Goal: Task Accomplishment & Management: Manage account settings

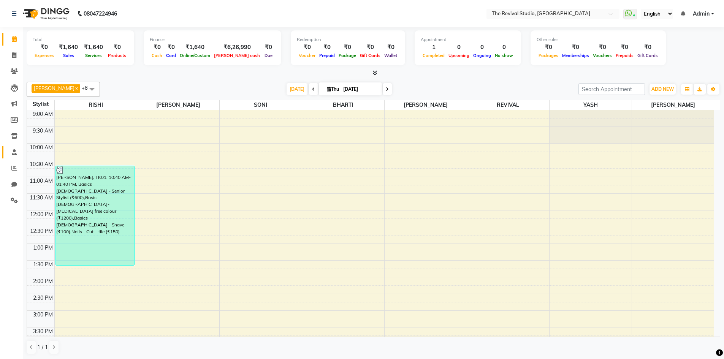
scroll to position [193, 0]
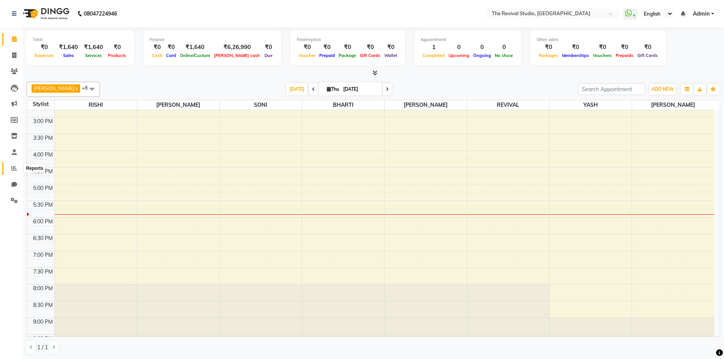
click at [14, 167] on icon at bounding box center [14, 168] width 6 height 6
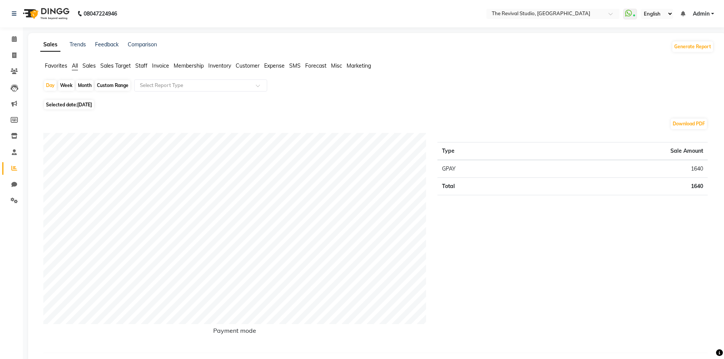
drag, startPoint x: 333, startPoint y: 96, endPoint x: 359, endPoint y: 110, distance: 29.9
click at [334, 83] on div "Day Week Month Custom Range Select Report Type" at bounding box center [376, 88] width 667 height 18
click at [17, 135] on icon at bounding box center [14, 136] width 6 height 6
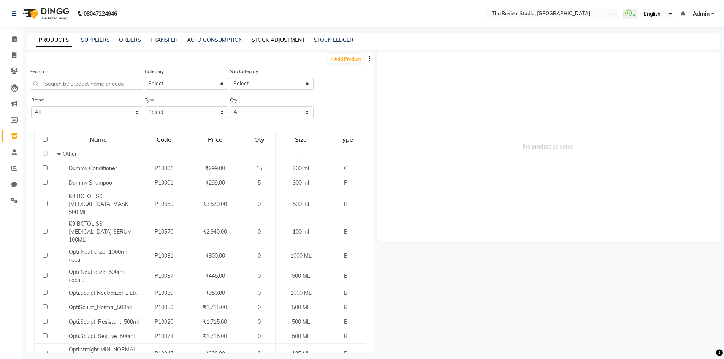
click at [274, 37] on link "STOCK ADJUSTMENT" at bounding box center [278, 39] width 53 height 7
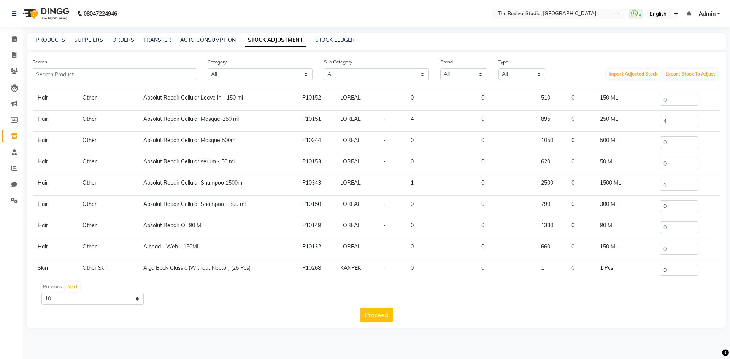
scroll to position [47, 0]
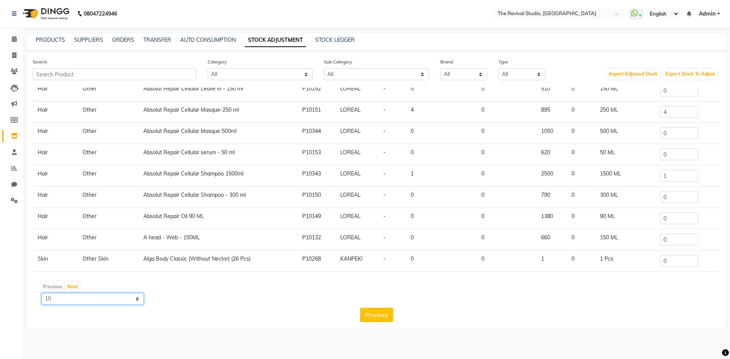
click at [115, 298] on select "10 50 100" at bounding box center [92, 299] width 102 height 12
select select "100"
click at [41, 293] on select "10 50 100" at bounding box center [92, 299] width 102 height 12
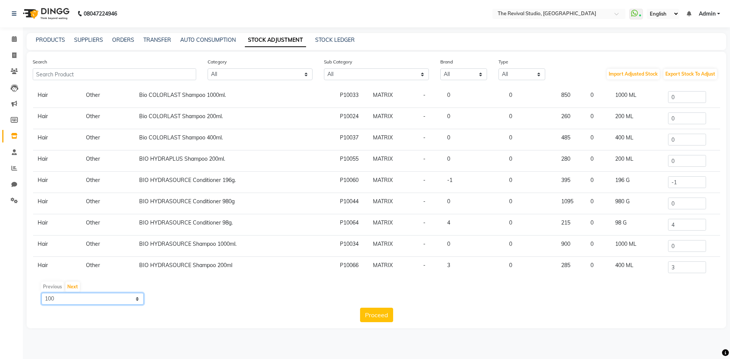
scroll to position [997, 0]
click at [672, 163] on input "-1" at bounding box center [687, 162] width 38 height 12
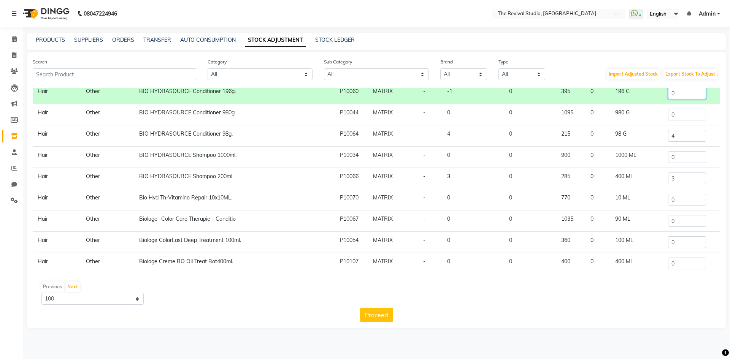
scroll to position [1073, 0]
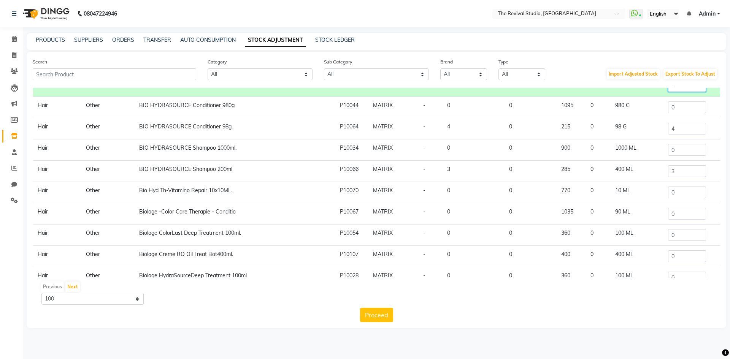
type input "0"
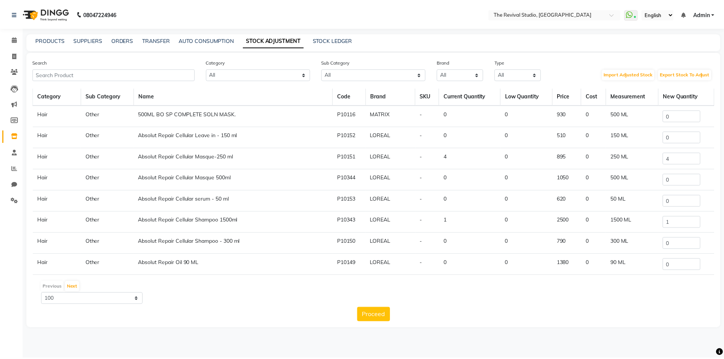
scroll to position [0, 0]
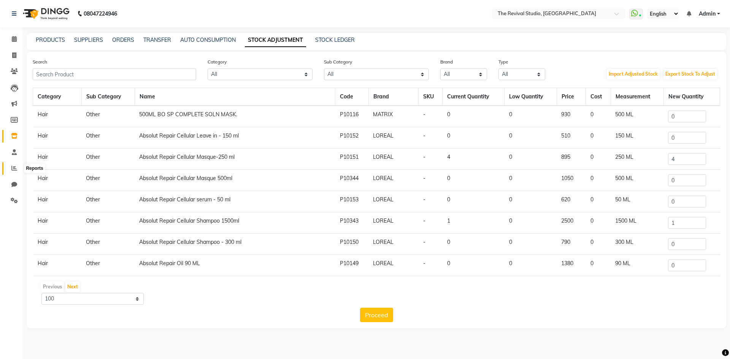
click at [13, 168] on icon at bounding box center [14, 168] width 6 height 6
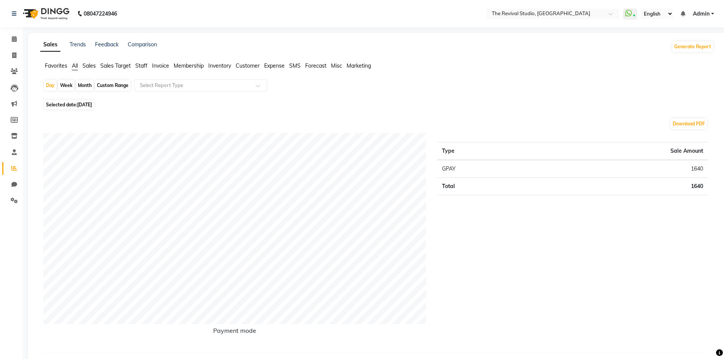
click at [90, 66] on span "Sales" at bounding box center [88, 65] width 13 height 7
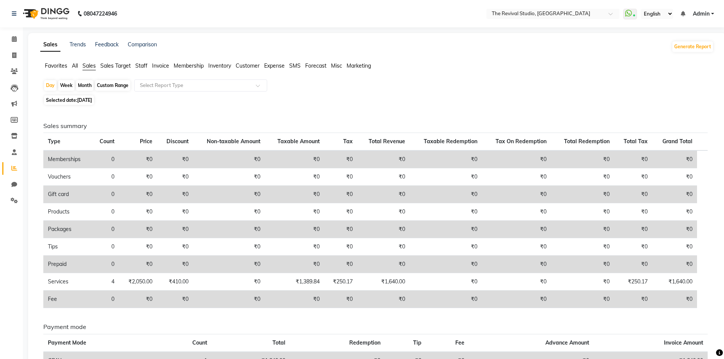
click at [88, 85] on div "Month" at bounding box center [84, 85] width 17 height 11
select select "9"
select select "2025"
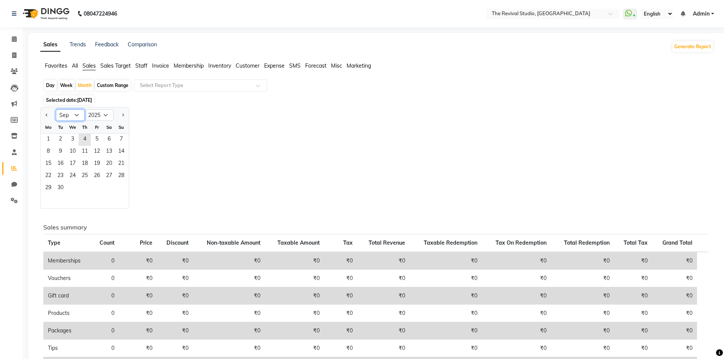
click at [79, 114] on select "Jan Feb Mar Apr May Jun [DATE] Aug Sep Oct Nov Dec" at bounding box center [70, 114] width 29 height 11
select select "8"
click at [56, 109] on select "Jan Feb Mar Apr May Jun [DATE] Aug Sep Oct Nov Dec" at bounding box center [70, 114] width 29 height 11
click at [97, 141] on span "1" at bounding box center [97, 140] width 12 height 12
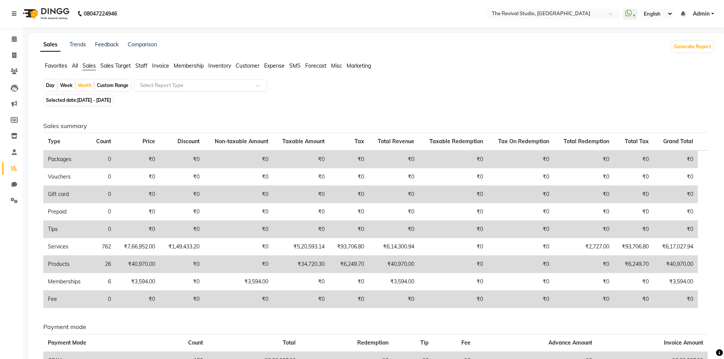
click at [212, 85] on input "text" at bounding box center [192, 86] width 109 height 8
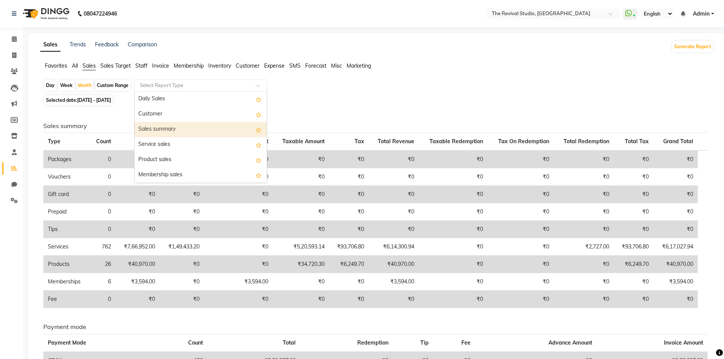
click at [172, 127] on div "Sales summary" at bounding box center [201, 129] width 132 height 15
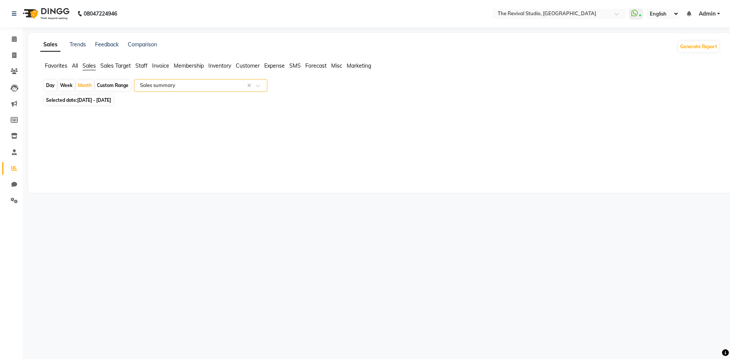
select select "full_report"
select select "csv"
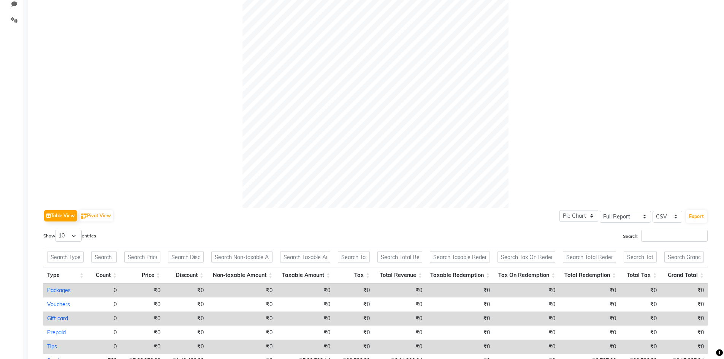
scroll to position [294, 0]
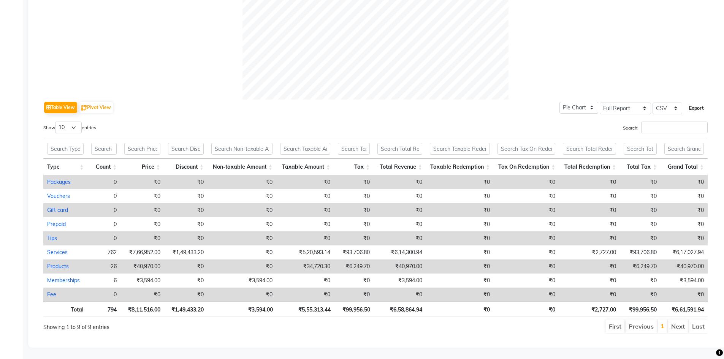
click at [700, 102] on button "Export" at bounding box center [696, 108] width 21 height 13
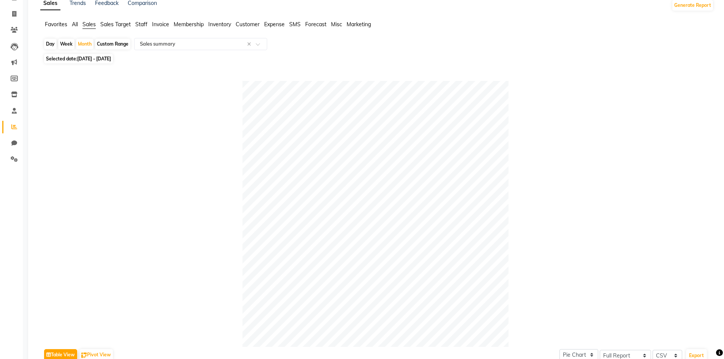
scroll to position [0, 0]
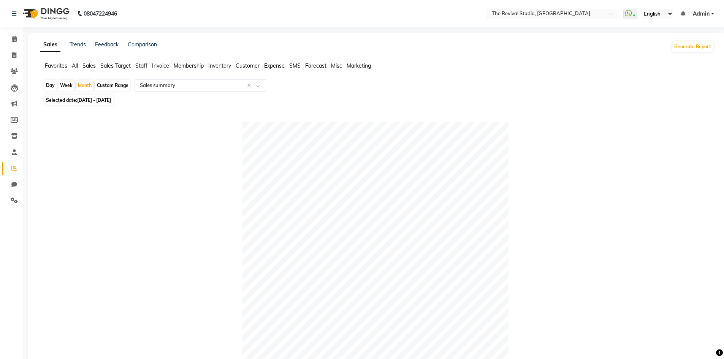
click at [146, 65] on span "Staff" at bounding box center [141, 65] width 12 height 7
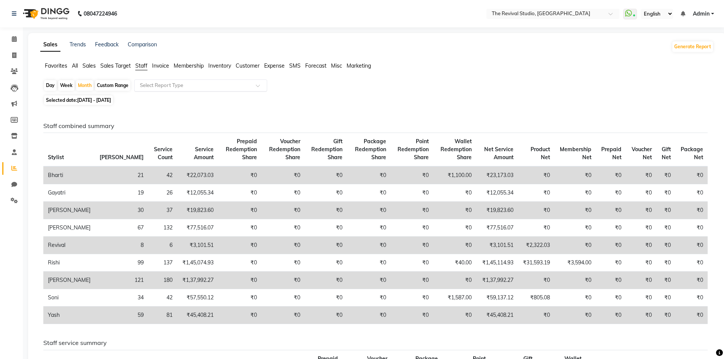
click at [187, 89] on input "text" at bounding box center [192, 86] width 109 height 8
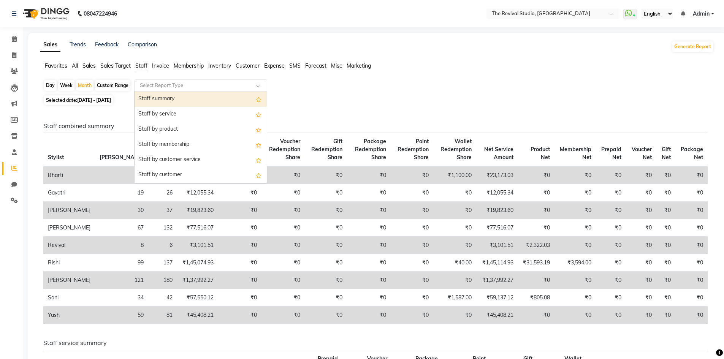
click at [176, 100] on div "Staff summary" at bounding box center [201, 99] width 132 height 15
select select "full_report"
select select "csv"
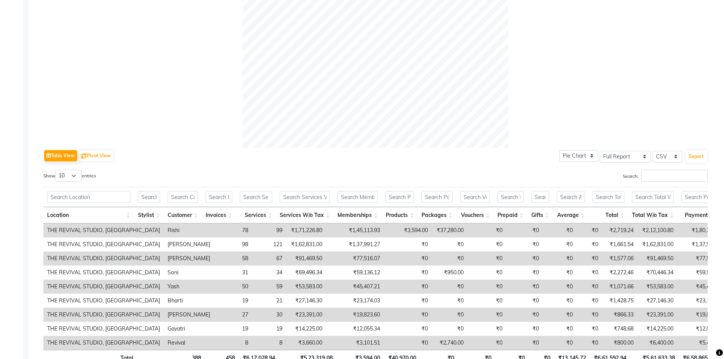
scroll to position [262, 0]
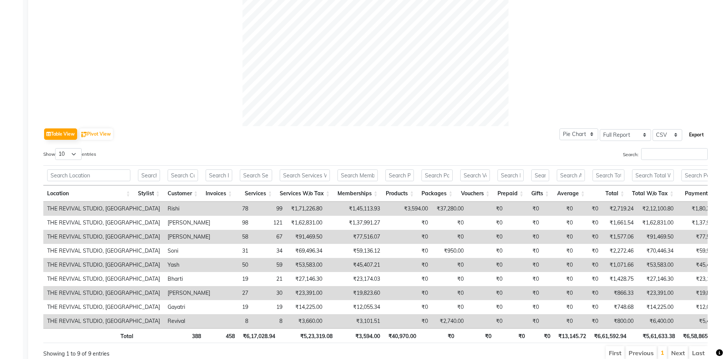
click at [701, 132] on button "Export" at bounding box center [696, 134] width 21 height 13
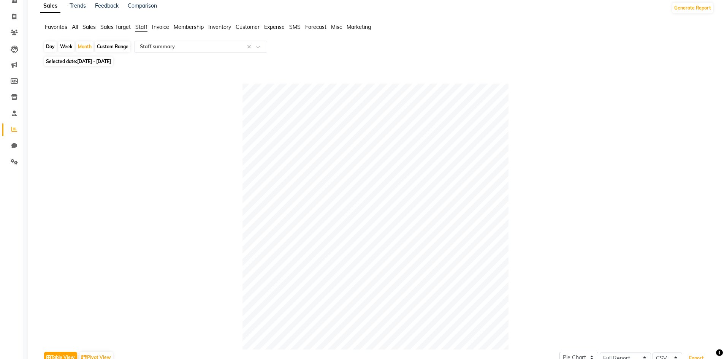
scroll to position [0, 0]
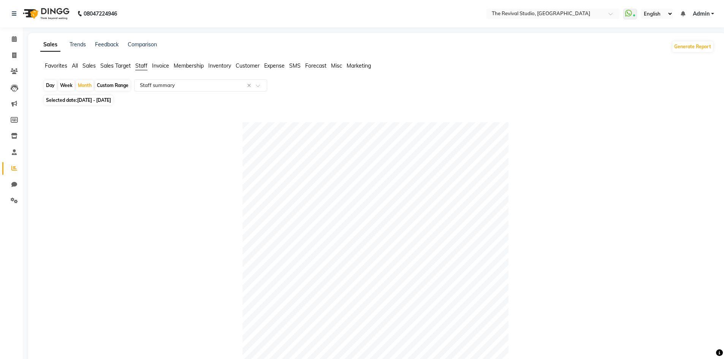
click at [222, 66] on span "Inventory" at bounding box center [219, 65] width 23 height 7
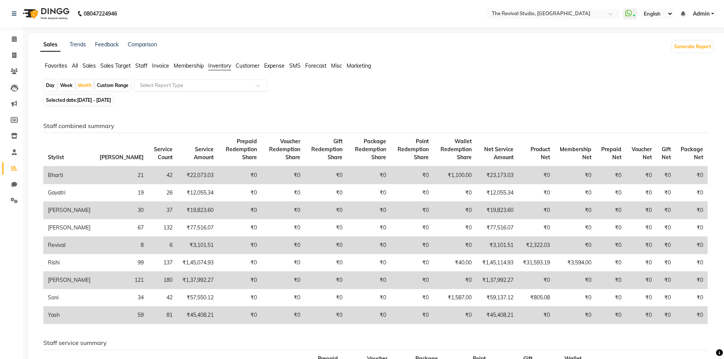
click at [153, 85] on input "text" at bounding box center [192, 86] width 109 height 8
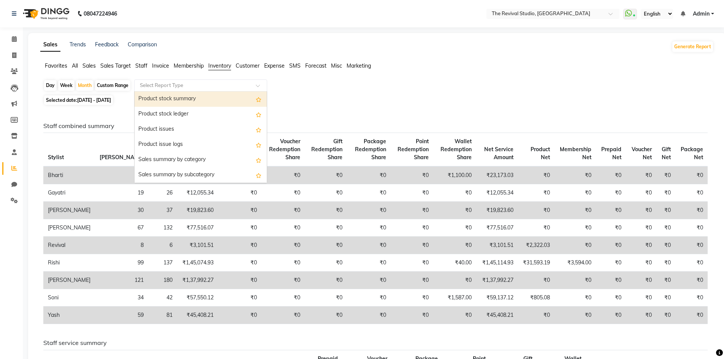
click at [182, 99] on div "Product stock summary" at bounding box center [201, 99] width 132 height 15
select select "full_report"
select select "csv"
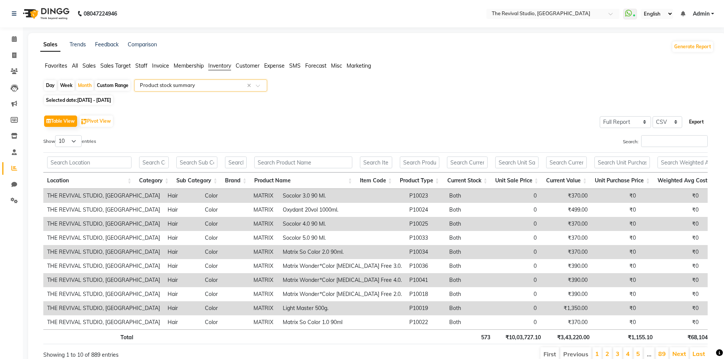
click at [699, 123] on button "Export" at bounding box center [696, 122] width 21 height 13
click at [378, 123] on div "Table View Pivot View Select Full Report Filtered Report Select CSV PDF Export" at bounding box center [375, 121] width 664 height 16
click at [171, 118] on div "Table View Pivot View Select Full Report Filtered Report Select CSV PDF Export" at bounding box center [375, 121] width 664 height 16
click at [16, 38] on icon at bounding box center [14, 39] width 5 height 6
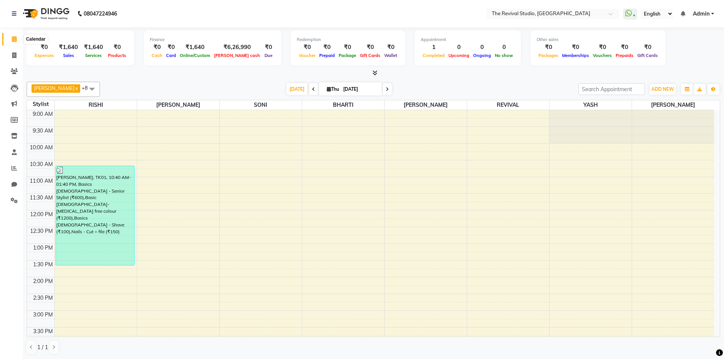
click at [15, 39] on icon at bounding box center [14, 39] width 5 height 6
click at [352, 87] on input "[DATE]" at bounding box center [360, 89] width 38 height 11
select select "9"
select select "2025"
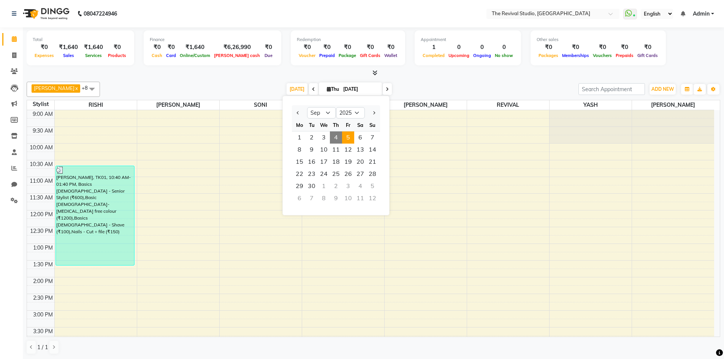
click at [348, 139] on span "5" at bounding box center [348, 137] width 12 height 12
type input "[DATE]"
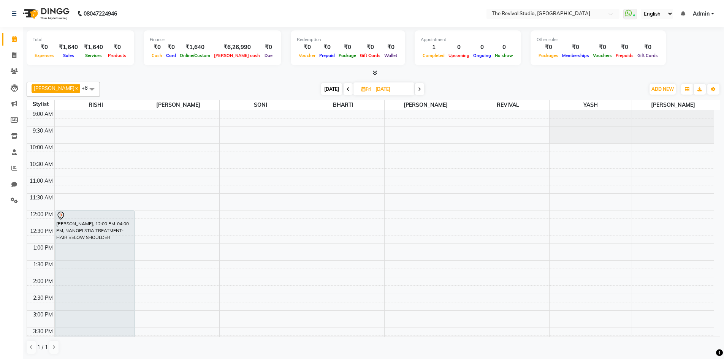
click at [66, 168] on div "9:00 AM 9:30 AM 10:00 AM 10:30 AM 11:00 AM 11:30 AM 12:00 PM 12:30 PM 1:00 PM 1…" at bounding box center [370, 327] width 687 height 434
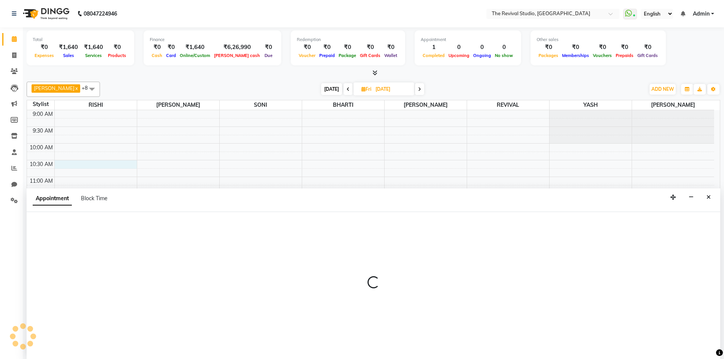
scroll to position [0, 0]
select select "76728"
select select "tentative"
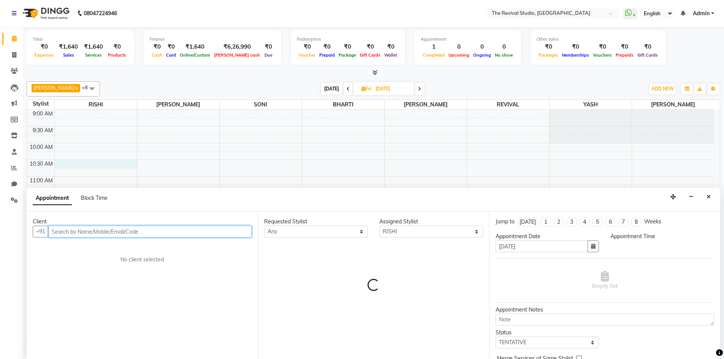
select select "630"
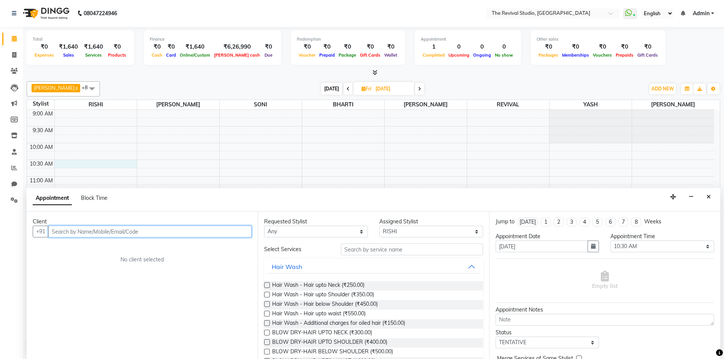
click at [87, 231] on input "text" at bounding box center [149, 232] width 203 height 12
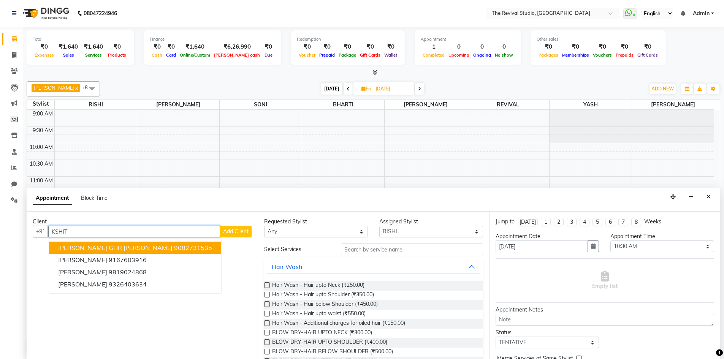
click at [174, 246] on ngb-highlight "9082731535" at bounding box center [193, 248] width 38 height 8
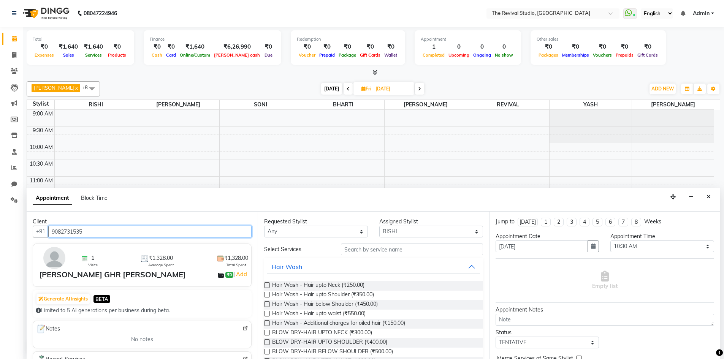
type input "9082731535"
click at [304, 230] on select "Any BHARTI Dingg [PERSON_NAME] [PERSON_NAME] REVIVAL [PERSON_NAME]" at bounding box center [316, 232] width 104 height 12
select select "76728"
click at [264, 226] on select "Any BHARTI Dingg [PERSON_NAME] [PERSON_NAME] REVIVAL [PERSON_NAME]" at bounding box center [316, 232] width 104 height 12
click at [396, 247] on input "text" at bounding box center [412, 250] width 142 height 12
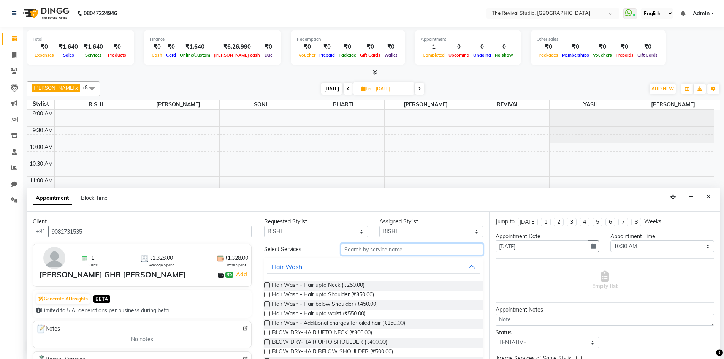
click at [368, 248] on input "text" at bounding box center [412, 250] width 142 height 12
click at [392, 249] on input "text" at bounding box center [412, 250] width 142 height 12
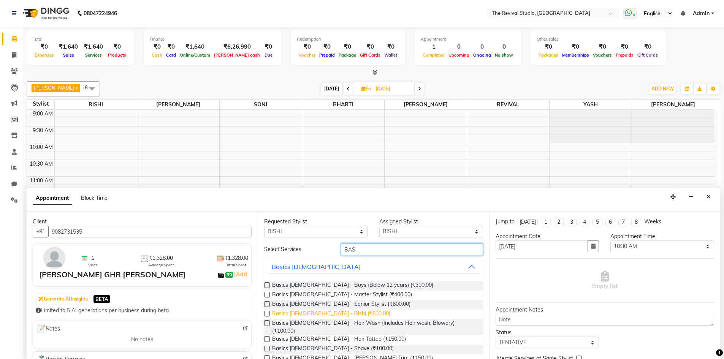
type input "BAS"
click at [336, 315] on span "Basics [DEMOGRAPHIC_DATA] - Rishi (₹800.00)" at bounding box center [331, 314] width 118 height 9
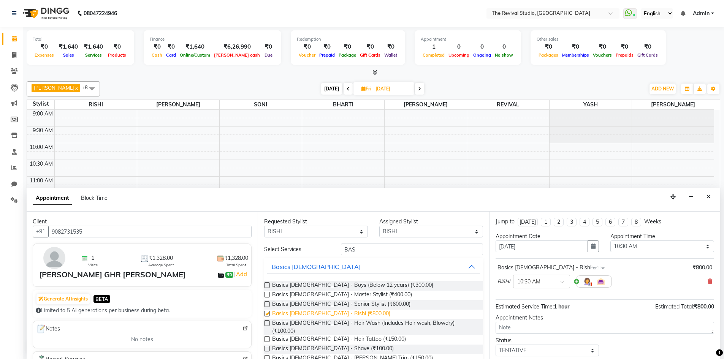
checkbox input "false"
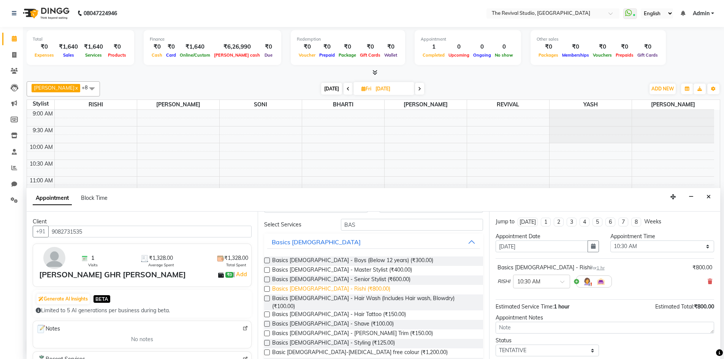
scroll to position [38, 0]
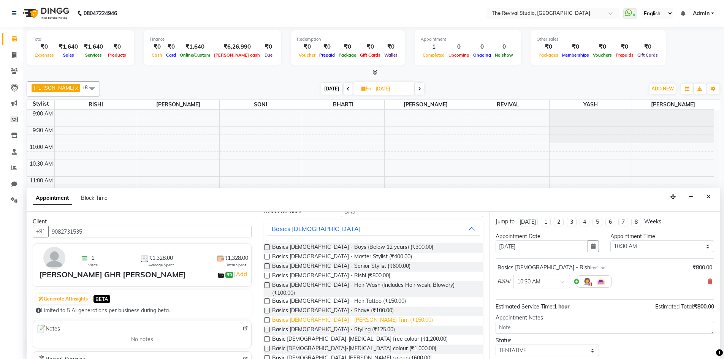
click at [334, 316] on span "Basics [DEMOGRAPHIC_DATA] - [PERSON_NAME] Trim (₹150.00)" at bounding box center [352, 320] width 161 height 9
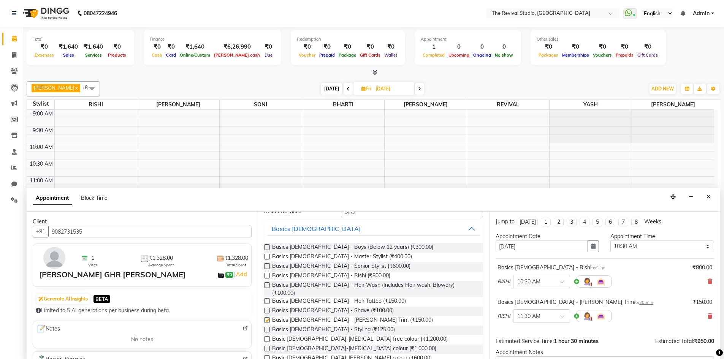
checkbox input "false"
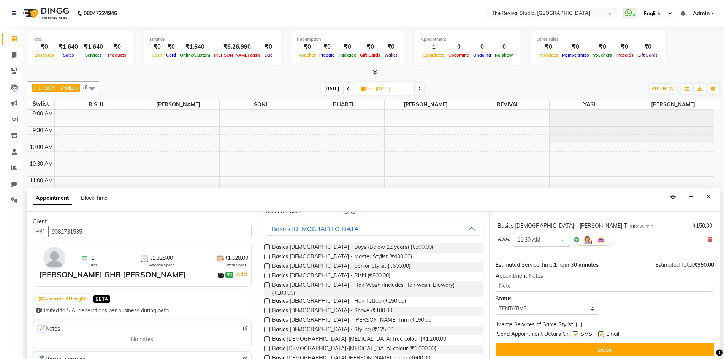
scroll to position [80, 0]
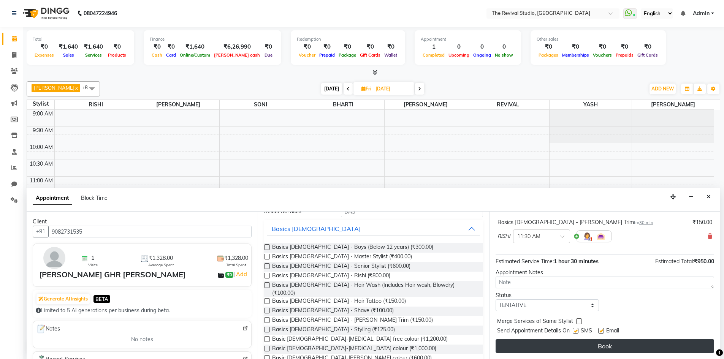
click at [570, 348] on button "Book" at bounding box center [604, 346] width 218 height 14
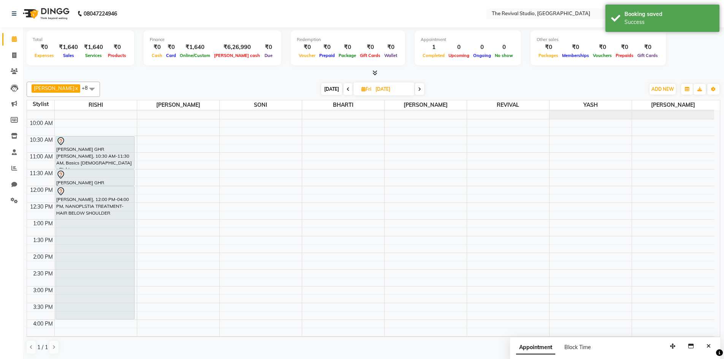
scroll to position [38, 0]
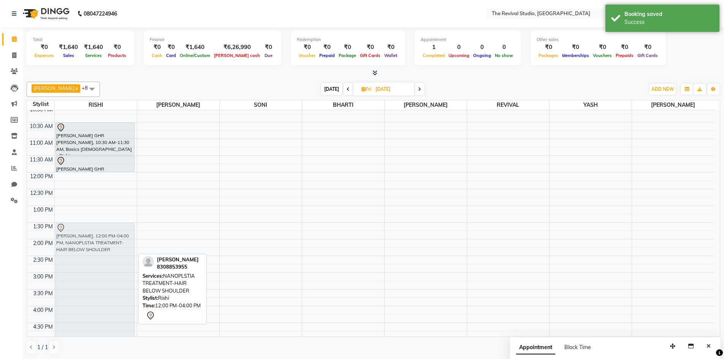
drag, startPoint x: 90, startPoint y: 183, endPoint x: 82, endPoint y: 230, distance: 47.8
click at [82, 230] on div "[PERSON_NAME] GHR [PERSON_NAME], 10:30 AM-11:30 AM, Basics [DEMOGRAPHIC_DATA] -…" at bounding box center [96, 289] width 82 height 434
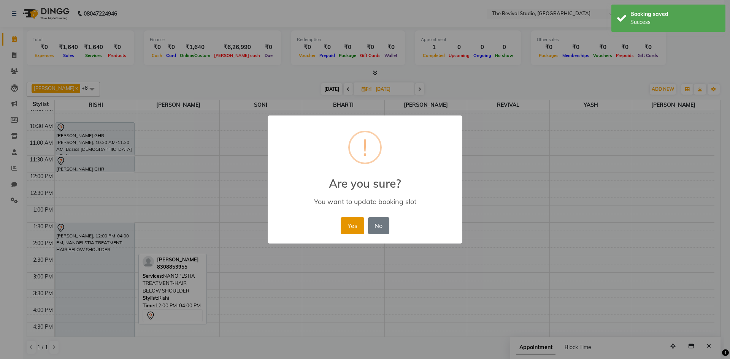
click at [355, 225] on button "Yes" at bounding box center [351, 225] width 23 height 17
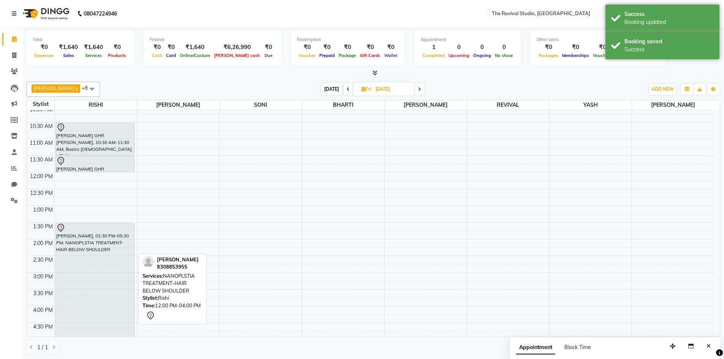
click at [73, 176] on div "9:00 AM 9:30 AM 10:00 AM 10:30 AM 11:00 AM 11:30 AM 12:00 PM 12:30 PM 1:00 PM 1…" at bounding box center [370, 289] width 687 height 434
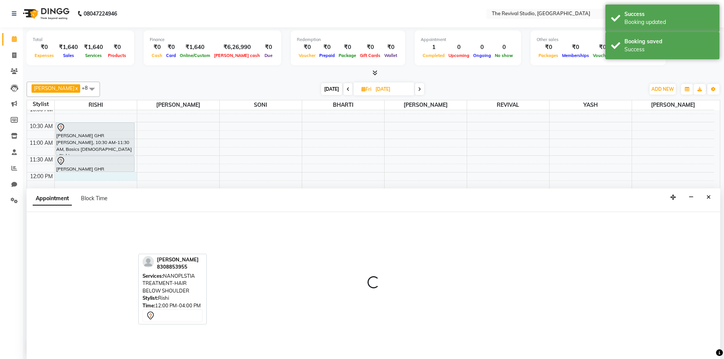
scroll to position [0, 0]
select select "76728"
select select "tentative"
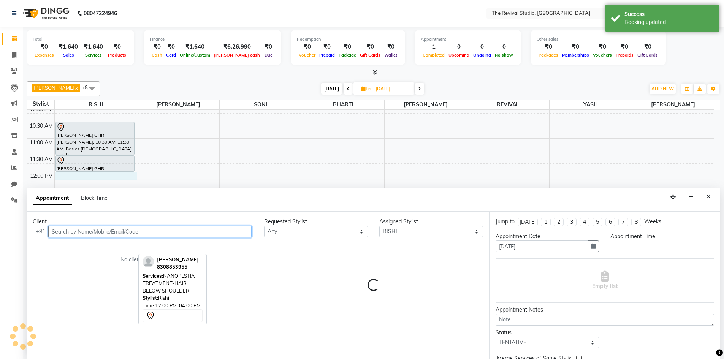
select select "720"
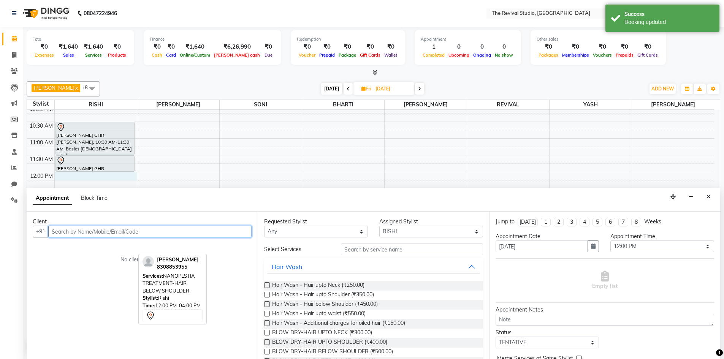
click at [92, 232] on input "text" at bounding box center [149, 232] width 203 height 12
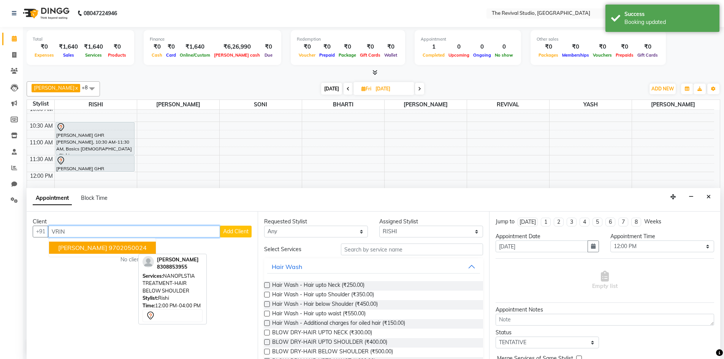
click at [107, 247] on span "[PERSON_NAME]" at bounding box center [82, 248] width 49 height 8
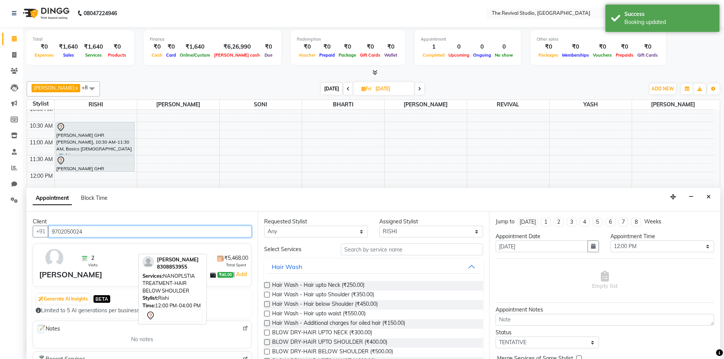
type input "9702050024"
drag, startPoint x: 286, startPoint y: 233, endPoint x: 296, endPoint y: 233, distance: 9.9
click at [286, 233] on select "Any BHARTI Dingg [PERSON_NAME] [PERSON_NAME] REVIVAL [PERSON_NAME]" at bounding box center [316, 232] width 104 height 12
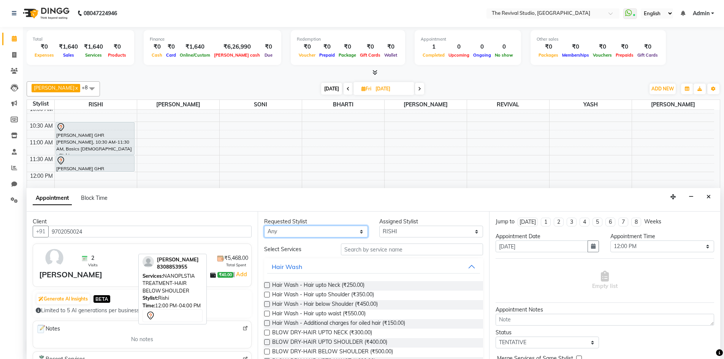
select select "76728"
click at [264, 226] on select "Any BHARTI Dingg [PERSON_NAME] [PERSON_NAME] REVIVAL [PERSON_NAME]" at bounding box center [316, 232] width 104 height 12
click at [385, 247] on input "text" at bounding box center [412, 250] width 142 height 12
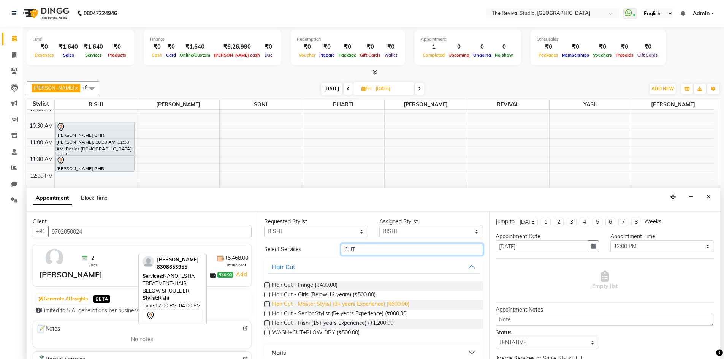
type input "CUT"
click at [385, 306] on span "Hair Cut - Master Stylist (3+ years Experience) (₹600.00)" at bounding box center [340, 304] width 137 height 9
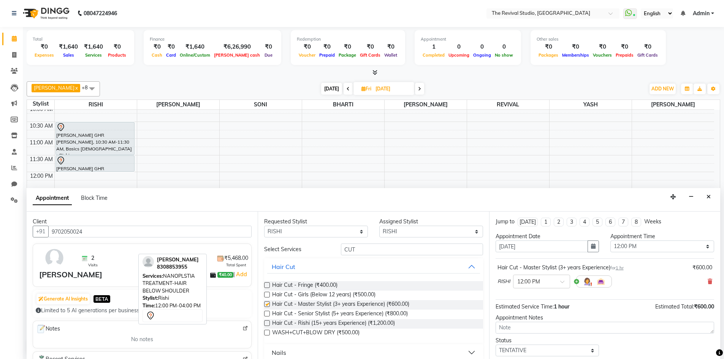
checkbox input "false"
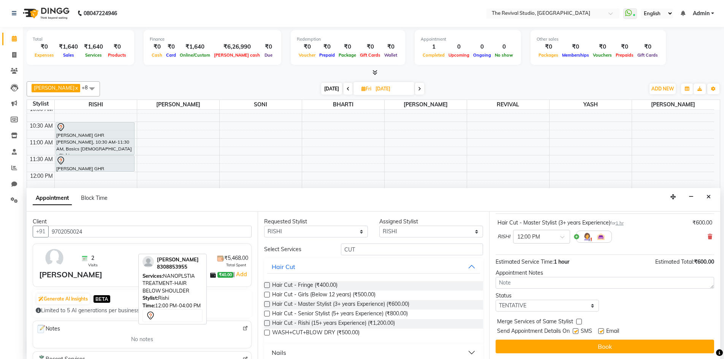
scroll to position [45, 0]
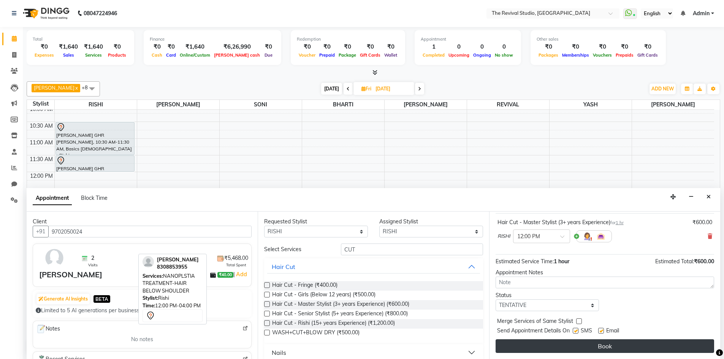
click at [569, 350] on button "Book" at bounding box center [604, 346] width 218 height 14
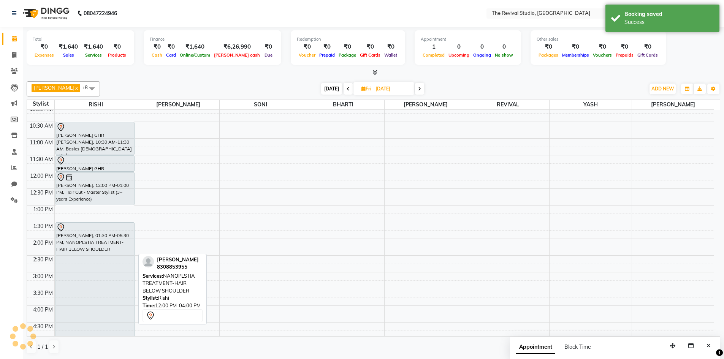
scroll to position [0, 0]
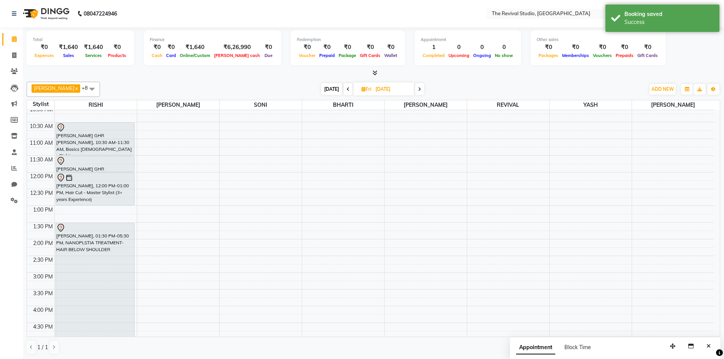
click at [711, 343] on button "Close" at bounding box center [708, 346] width 11 height 12
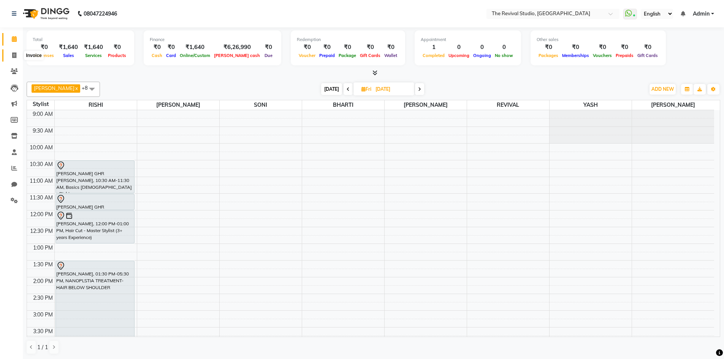
click at [14, 53] on icon at bounding box center [14, 55] width 4 height 6
select select "7991"
select select "service"
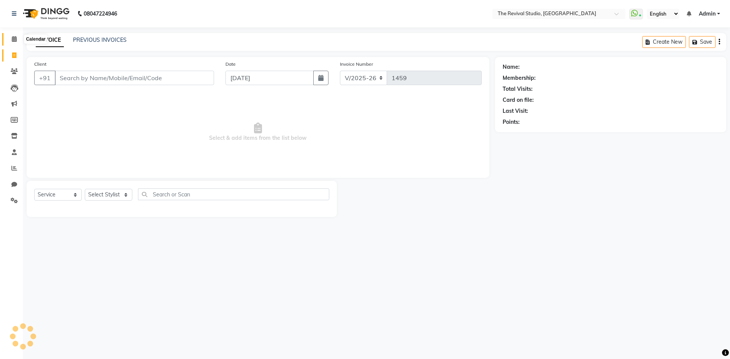
click at [16, 38] on icon at bounding box center [14, 39] width 5 height 6
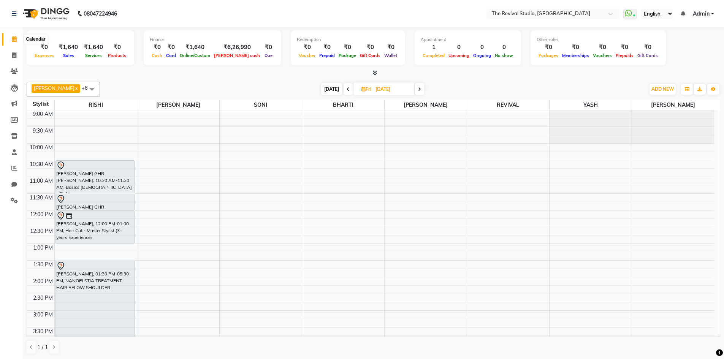
click at [12, 39] on icon at bounding box center [14, 39] width 5 height 6
click at [14, 55] on icon at bounding box center [14, 55] width 4 height 6
select select "service"
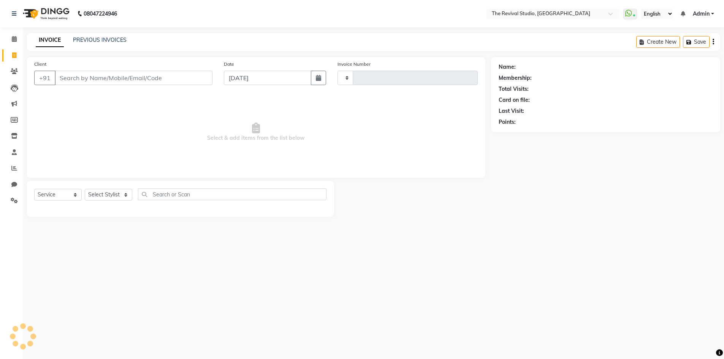
type input "1459"
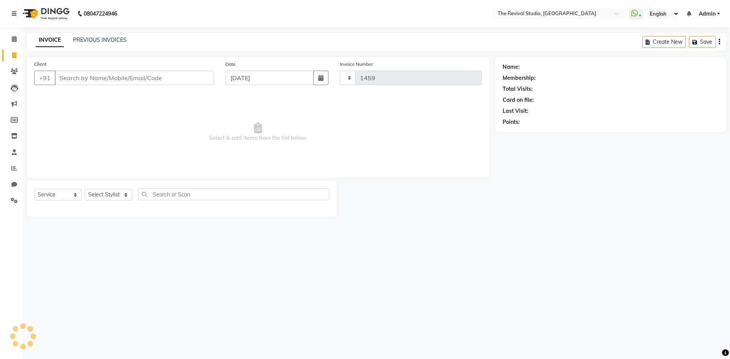
select select "7991"
click at [110, 80] on input "Client" at bounding box center [134, 78] width 159 height 14
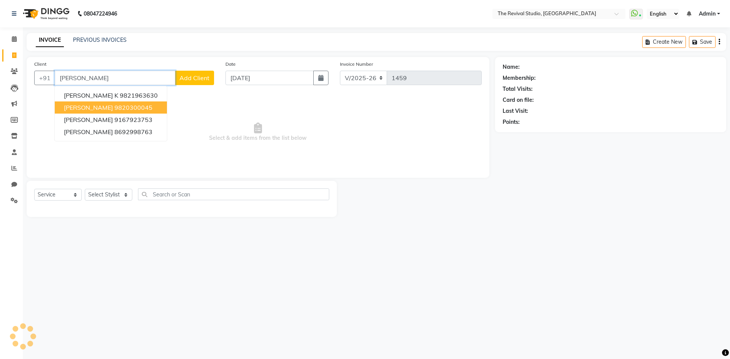
click at [114, 105] on ngb-highlight "9820300045" at bounding box center [133, 108] width 38 height 8
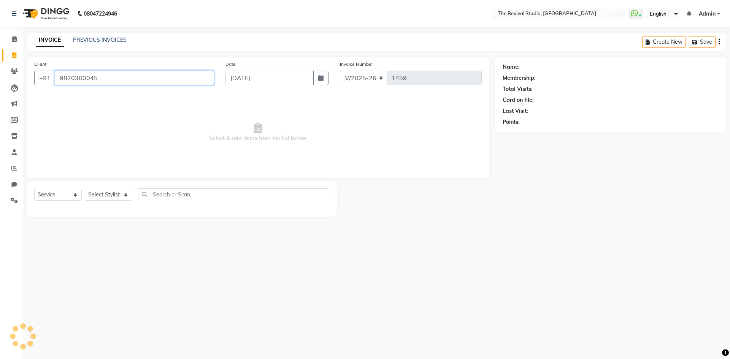
type input "9820300045"
select select "1: Object"
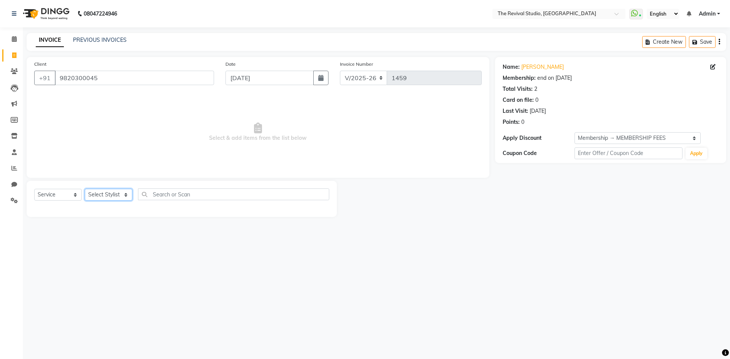
click at [109, 193] on select "Select Stylist BHARTI [PERSON_NAME] Dingg GAYATRI [PERSON_NAME] [PERSON_NAME] R…" at bounding box center [108, 195] width 47 height 12
select select "76730"
click at [85, 189] on select "Select Stylist BHARTI [PERSON_NAME] Dingg GAYATRI [PERSON_NAME] [PERSON_NAME] R…" at bounding box center [108, 195] width 47 height 12
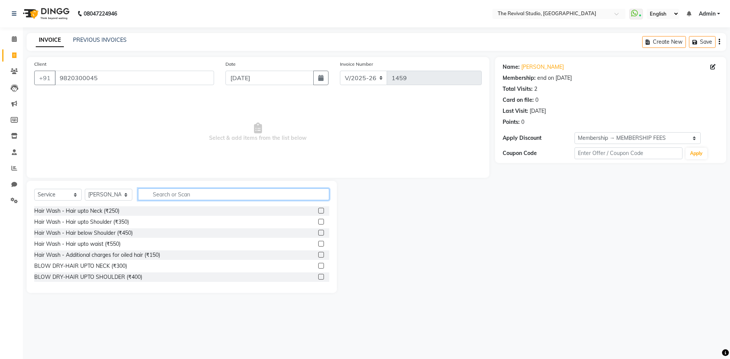
click at [177, 194] on input "text" at bounding box center [233, 194] width 191 height 12
type input "CUT"
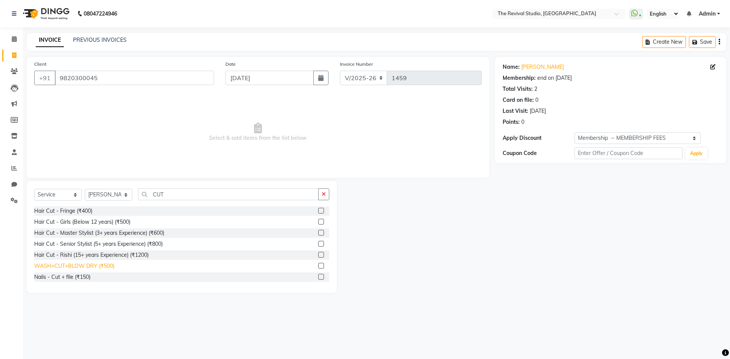
click at [101, 266] on div "WASH+CUT+BLOW DRY (₹500)" at bounding box center [74, 266] width 80 height 8
checkbox input "false"
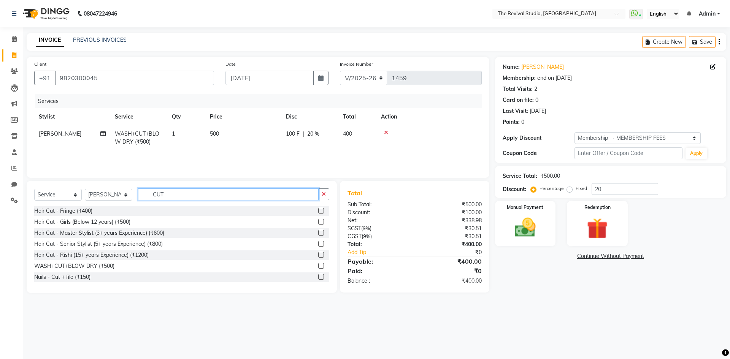
click at [190, 196] on input "CUT" at bounding box center [228, 194] width 180 height 12
type input "C"
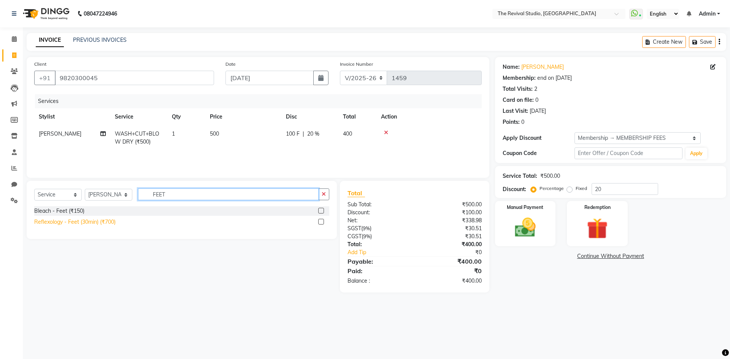
type input "FEET"
click at [104, 224] on div "Reflexology - Feet (30min) (₹700)" at bounding box center [74, 222] width 81 height 8
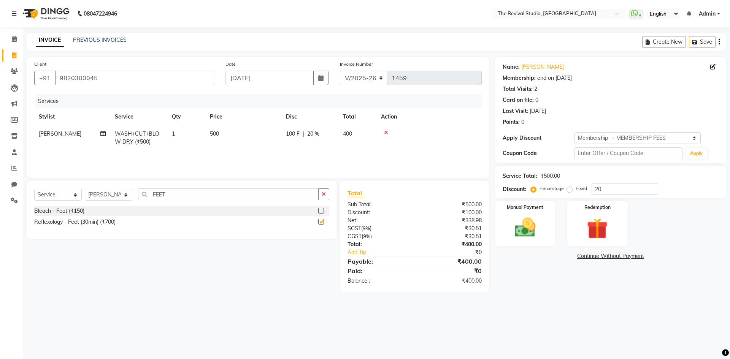
checkbox input "false"
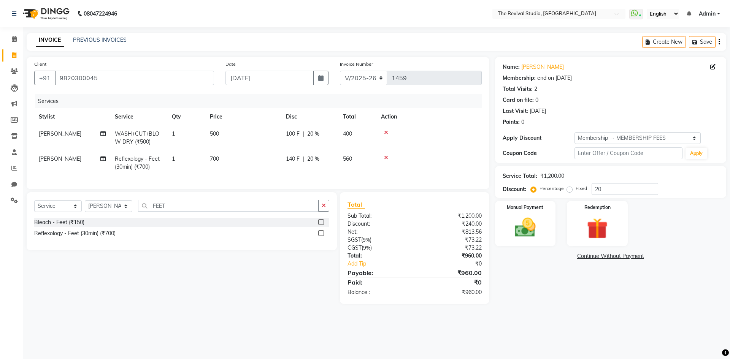
click at [259, 137] on td "500" at bounding box center [243, 137] width 76 height 25
select select "76730"
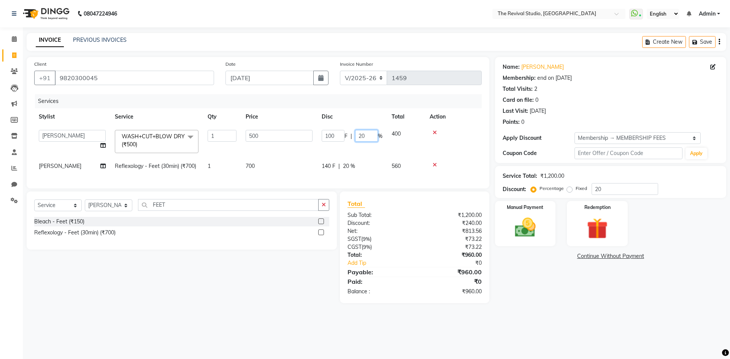
click at [370, 133] on input "20" at bounding box center [366, 136] width 23 height 12
type input "2"
click at [292, 150] on tbody "BHARTI [PERSON_NAME] Dingg GAYATRI [PERSON_NAME] [PERSON_NAME] REKHA REVIVAL RI…" at bounding box center [257, 149] width 447 height 49
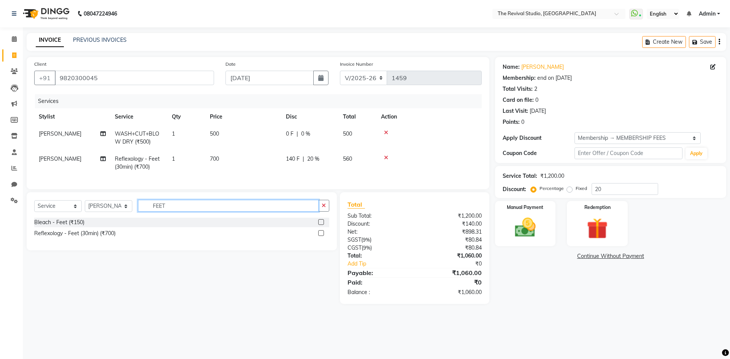
click at [184, 212] on input "FEET" at bounding box center [228, 206] width 180 height 12
type input "F"
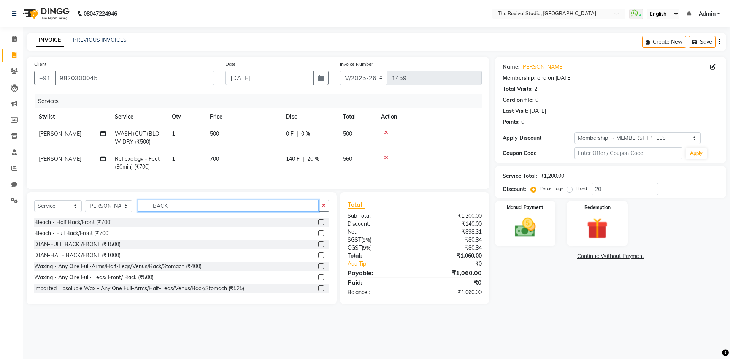
click at [182, 209] on input "BACK" at bounding box center [228, 206] width 180 height 12
type input "BACK"
click at [533, 220] on img at bounding box center [524, 227] width 35 height 25
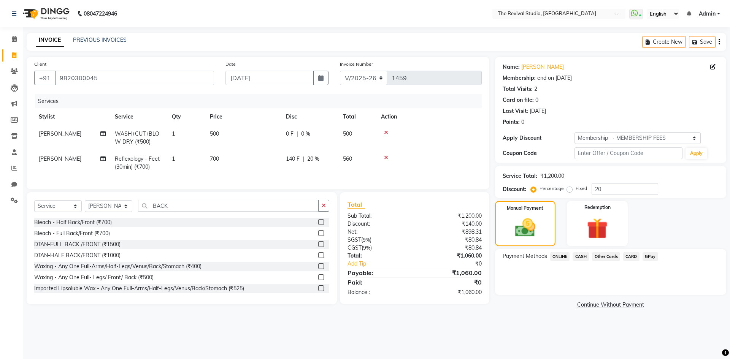
click at [650, 257] on span "GPay" at bounding box center [650, 256] width 16 height 9
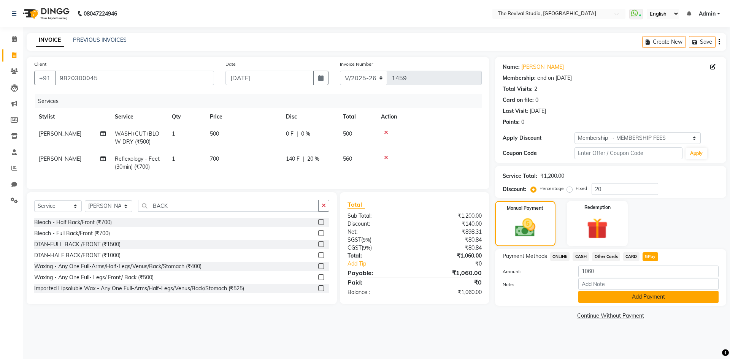
click at [599, 297] on button "Add Payment" at bounding box center [648, 297] width 140 height 12
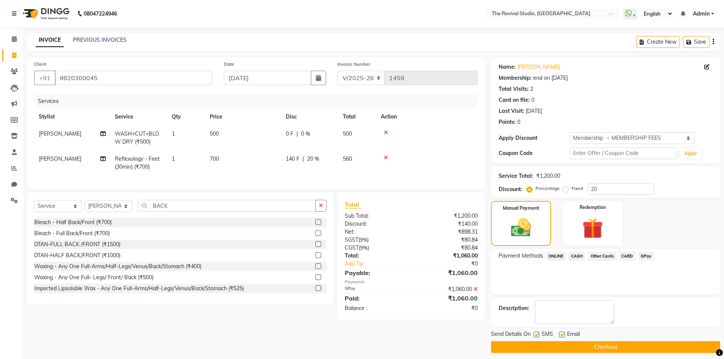
click at [591, 344] on button "Checkout" at bounding box center [605, 347] width 229 height 12
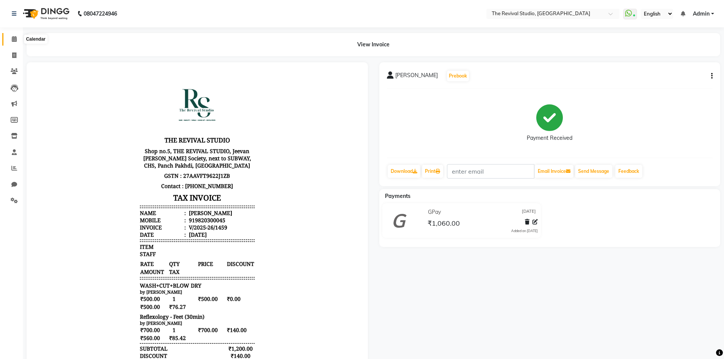
click at [16, 37] on icon at bounding box center [14, 39] width 5 height 6
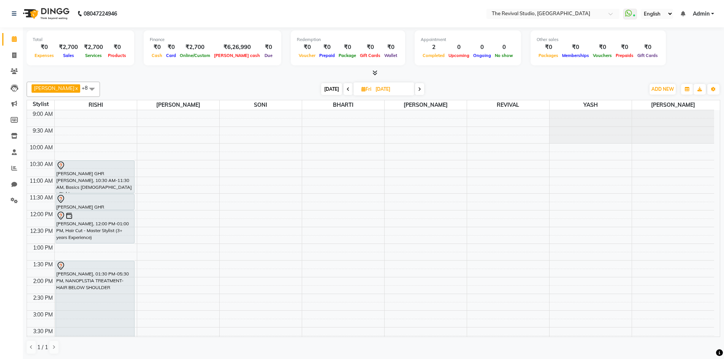
click at [390, 89] on input "[DATE]" at bounding box center [392, 89] width 38 height 11
select select "9"
select select "2025"
click at [394, 135] on span "6" at bounding box center [394, 137] width 12 height 12
type input "[DATE]"
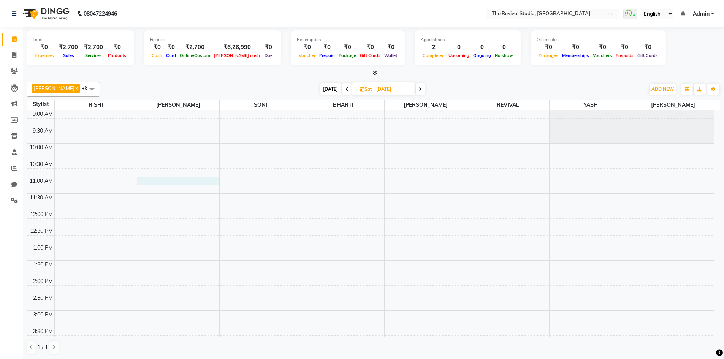
click at [155, 179] on div "9:00 AM 9:30 AM 10:00 AM 10:30 AM 11:00 AM 11:30 AM 12:00 PM 12:30 PM 1:00 PM 1…" at bounding box center [370, 327] width 687 height 434
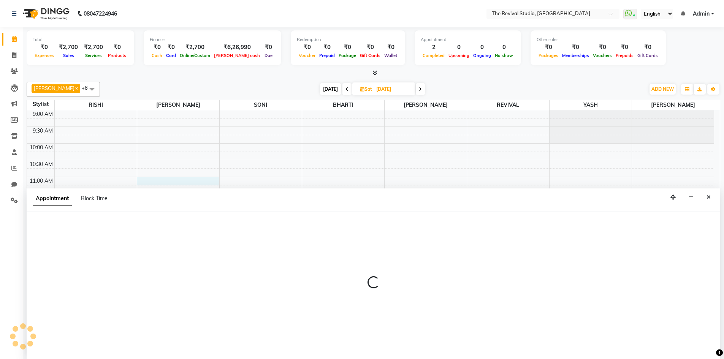
scroll to position [0, 0]
select select "76730"
select select "tentative"
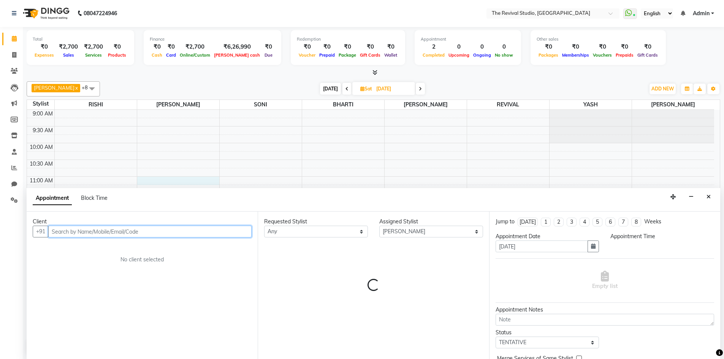
select select "660"
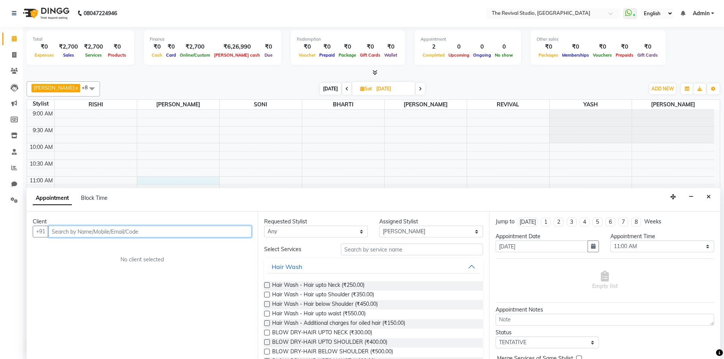
click at [152, 229] on input "text" at bounding box center [149, 232] width 203 height 12
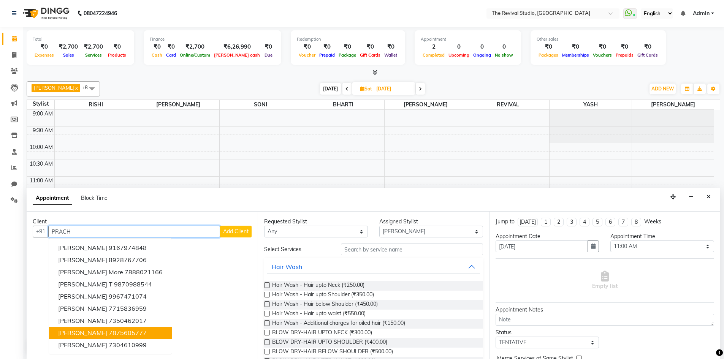
click at [115, 332] on ngb-highlight "7875605777" at bounding box center [128, 333] width 38 height 8
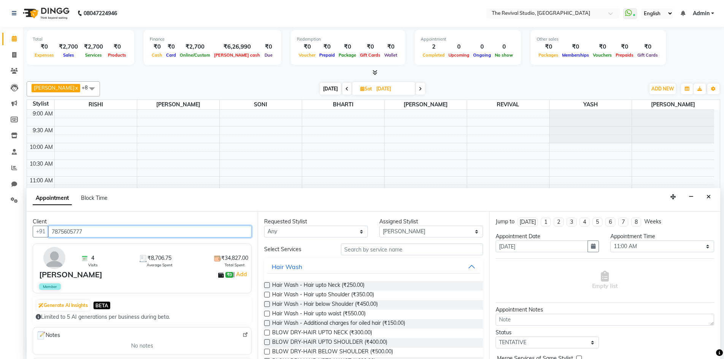
type input "7875605777"
click at [292, 229] on select "Any BHARTI Dingg [PERSON_NAME] [PERSON_NAME] REVIVAL [PERSON_NAME]" at bounding box center [316, 232] width 104 height 12
select select "76730"
click at [264, 226] on select "Any BHARTI Dingg [PERSON_NAME] [PERSON_NAME] REVIVAL [PERSON_NAME]" at bounding box center [316, 232] width 104 height 12
click at [384, 248] on input "text" at bounding box center [412, 250] width 142 height 12
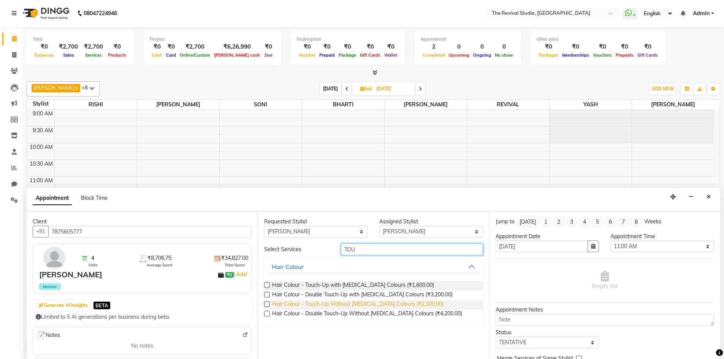
type input "TOU"
click at [414, 305] on span "Hair Colour - Touch-Up Without [MEDICAL_DATA] Colours (₹2,100.00)" at bounding box center [357, 304] width 171 height 9
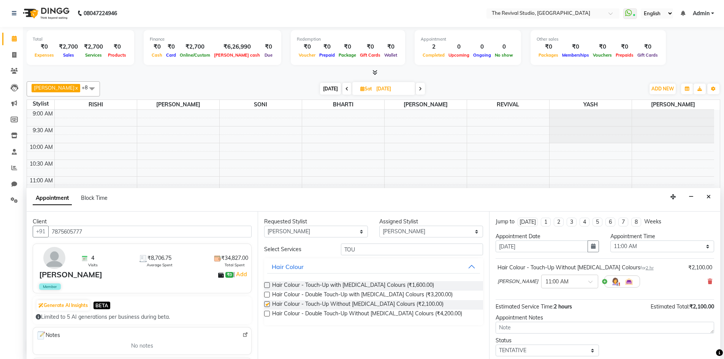
checkbox input "false"
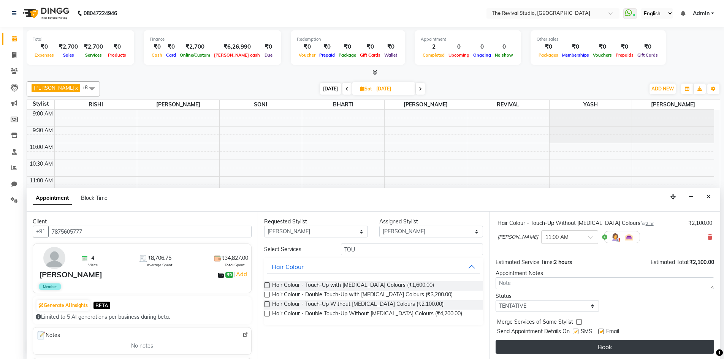
scroll to position [45, 0]
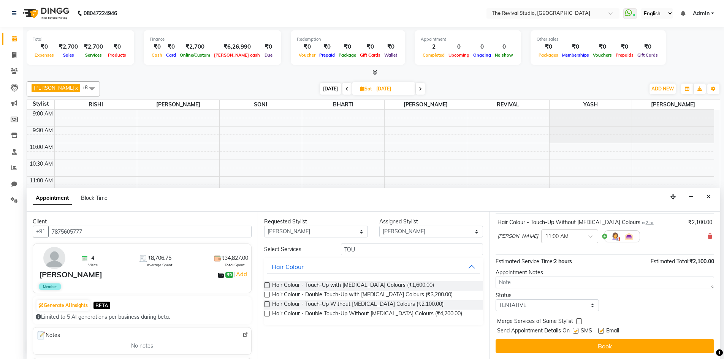
click at [646, 223] on span "2 hr" at bounding box center [650, 222] width 8 height 5
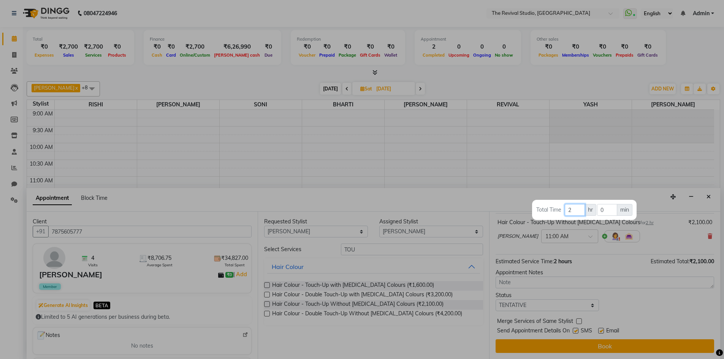
click at [570, 210] on input "2" at bounding box center [575, 210] width 20 height 12
type input "3"
click at [597, 344] on div at bounding box center [362, 179] width 724 height 359
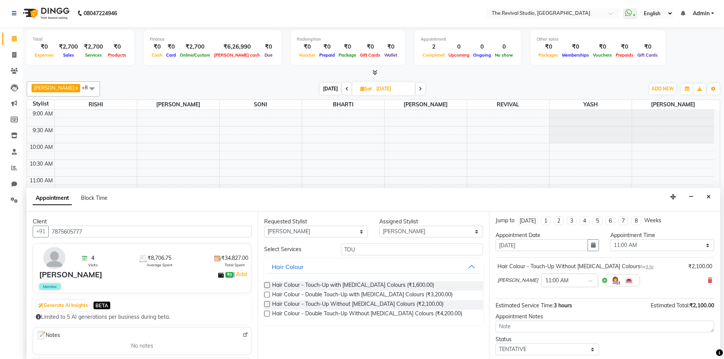
scroll to position [0, 0]
click at [296, 232] on select "Any BHARTI Dingg [PERSON_NAME] [PERSON_NAME] REVIVAL [PERSON_NAME]" at bounding box center [316, 232] width 104 height 12
select select "76738"
click at [264, 226] on select "Any BHARTI Dingg [PERSON_NAME] [PERSON_NAME] REVIVAL [PERSON_NAME]" at bounding box center [316, 232] width 104 height 12
select select "76738"
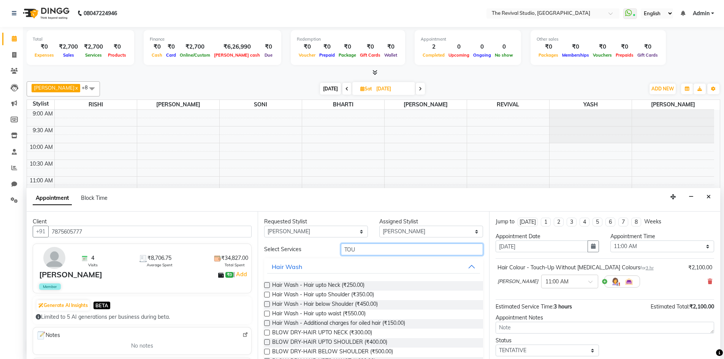
click at [380, 249] on input "TOU" at bounding box center [412, 250] width 142 height 12
type input "T"
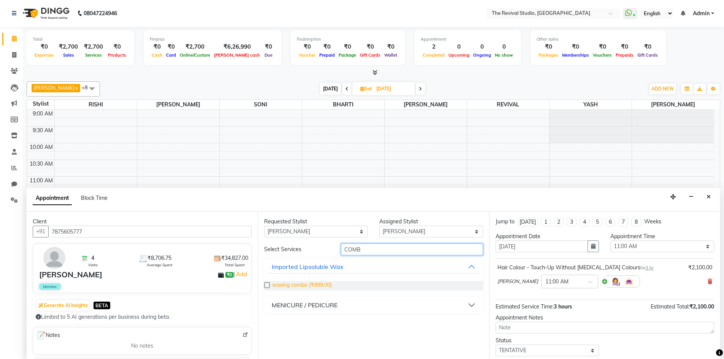
type input "COMB"
click at [316, 285] on span "waxing combo (₹999.00)" at bounding box center [302, 285] width 60 height 9
checkbox input "false"
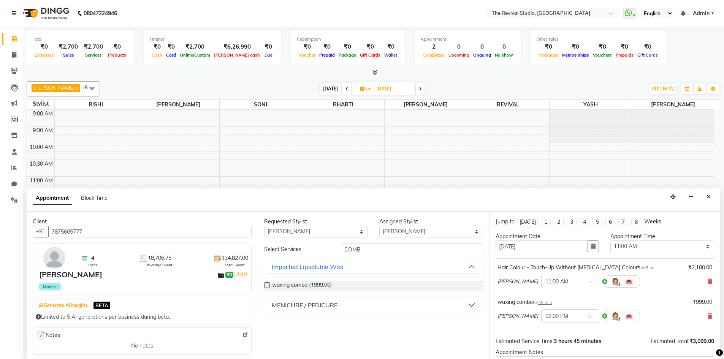
scroll to position [38, 0]
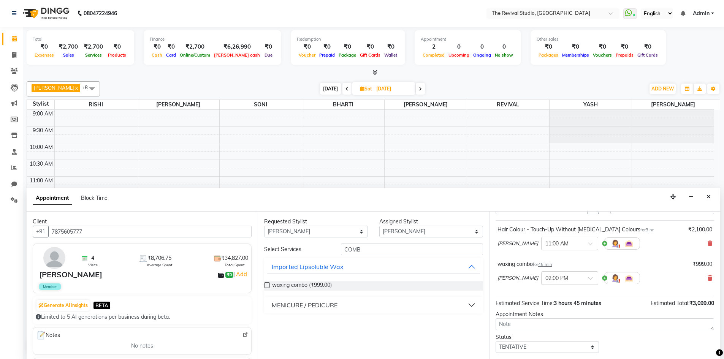
click at [551, 264] on span "45 min" at bounding box center [545, 264] width 14 height 5
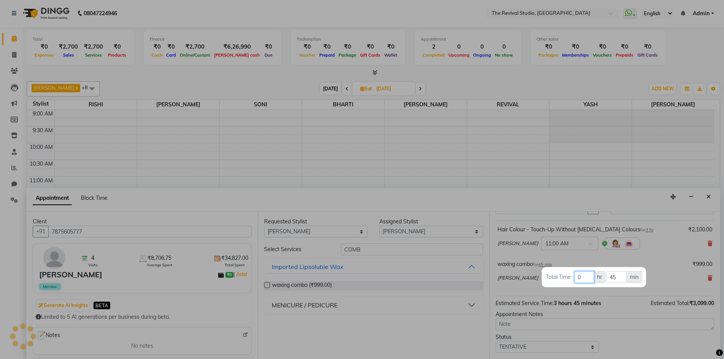
click at [585, 280] on input "0" at bounding box center [584, 277] width 20 height 12
type input "2"
click at [620, 274] on input "45" at bounding box center [616, 277] width 20 height 12
type input "4"
click at [616, 295] on div at bounding box center [362, 179] width 724 height 359
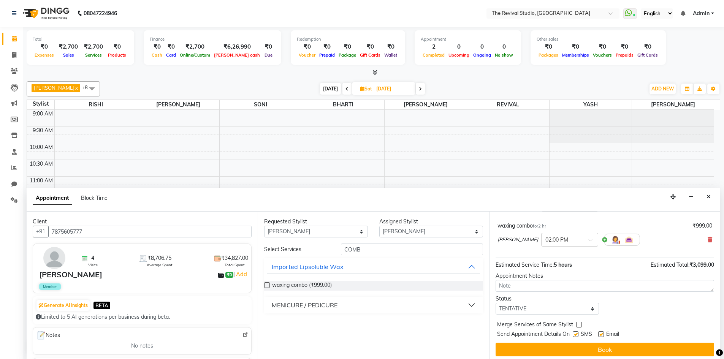
scroll to position [80, 0]
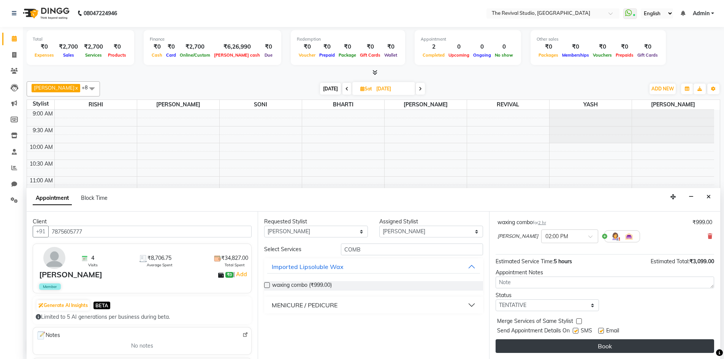
click at [587, 346] on button "Book" at bounding box center [604, 346] width 218 height 14
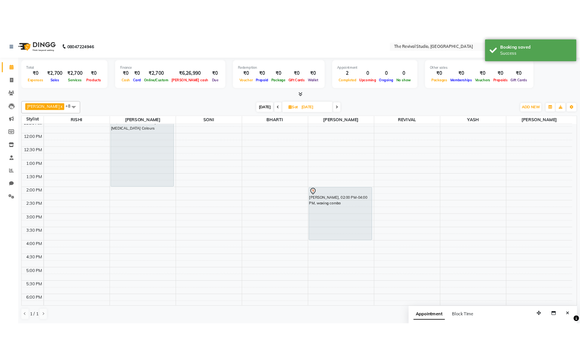
scroll to position [0, 0]
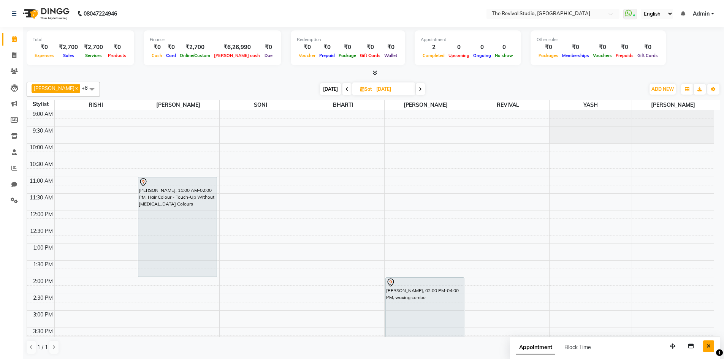
click at [709, 343] on icon "Close" at bounding box center [708, 345] width 4 height 5
click at [16, 120] on icon at bounding box center [14, 120] width 7 height 6
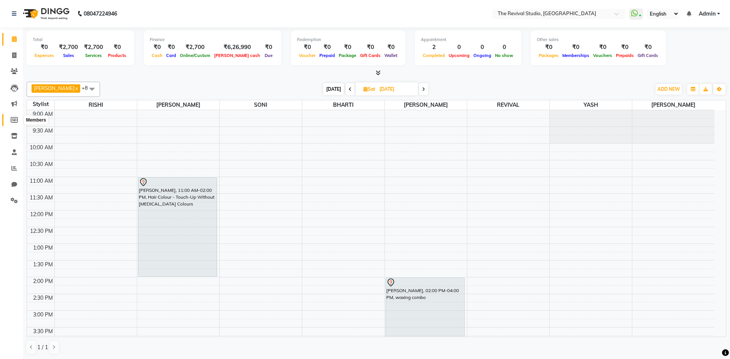
select select
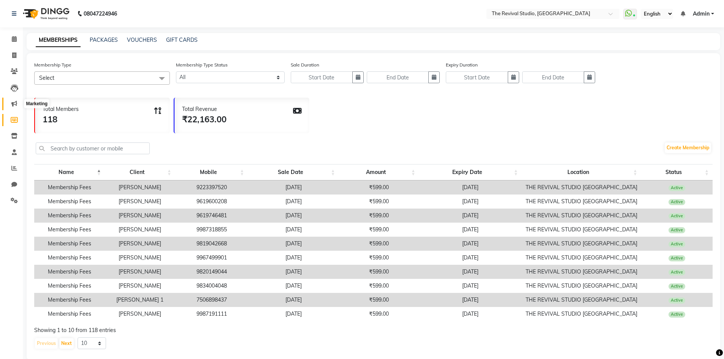
click at [14, 104] on icon at bounding box center [14, 104] width 6 height 6
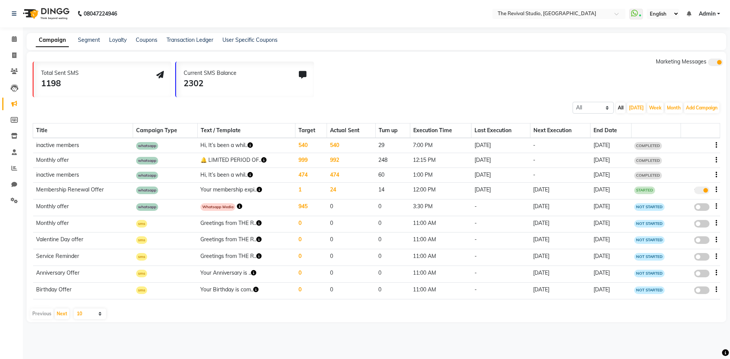
click at [160, 77] on icon at bounding box center [160, 75] width 8 height 8
click at [347, 90] on div "Total Sent SMS 1198 Current SMS Balance 2302 Marketing Messages" at bounding box center [379, 78] width 693 height 40
click at [13, 55] on icon at bounding box center [14, 55] width 4 height 6
select select "service"
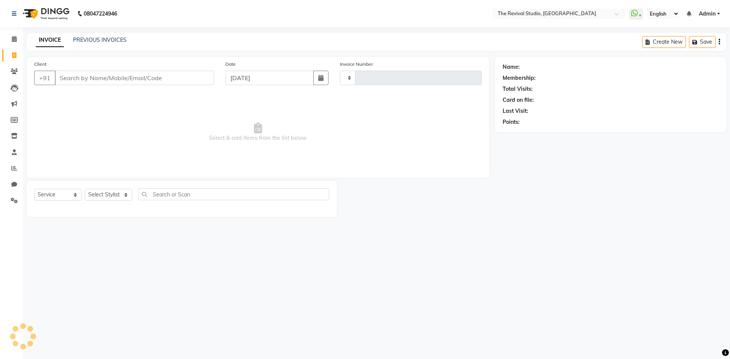
type input "1460"
select select "7991"
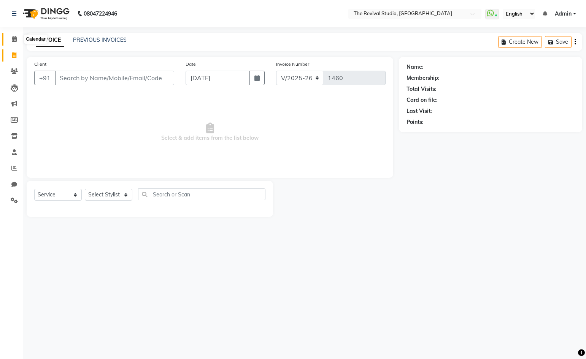
click at [15, 37] on icon at bounding box center [14, 39] width 5 height 6
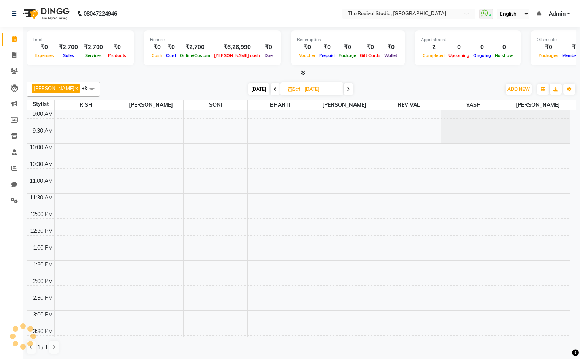
click at [302, 89] on input "[DATE]" at bounding box center [321, 89] width 38 height 11
select select "9"
select select "2025"
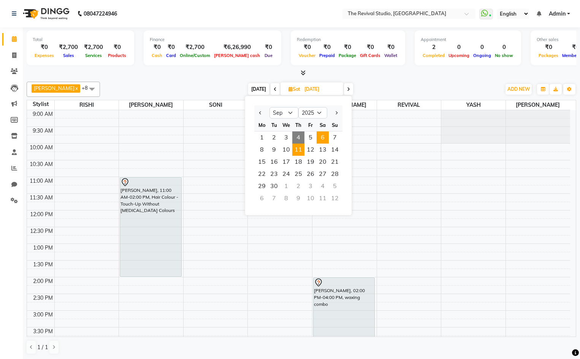
click at [299, 150] on span "11" at bounding box center [298, 150] width 12 height 12
type input "[DATE]"
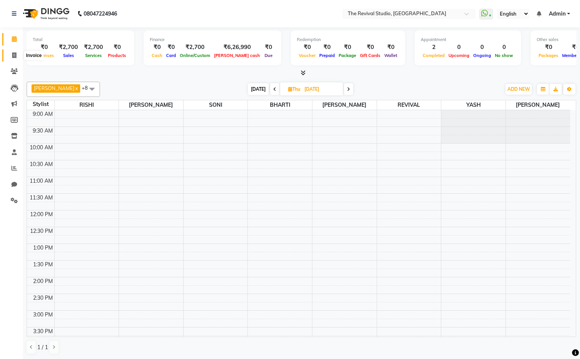
click at [14, 54] on icon at bounding box center [14, 55] width 4 height 6
select select "service"
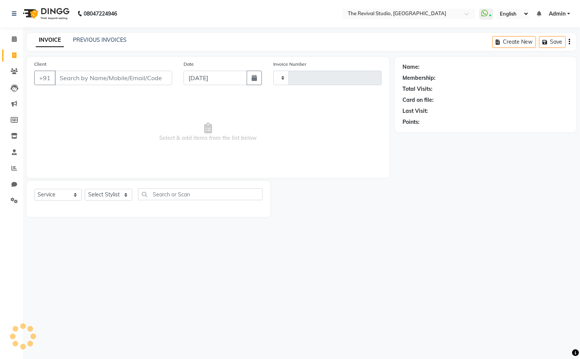
type input "1460"
select select "7991"
click at [103, 78] on input "Client" at bounding box center [114, 78] width 119 height 14
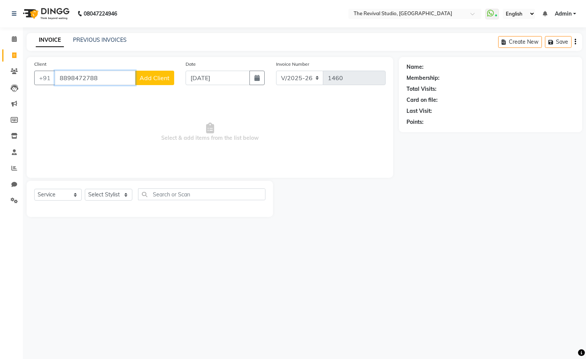
type input "8898472788"
click at [152, 78] on span "Add Client" at bounding box center [154, 78] width 30 height 8
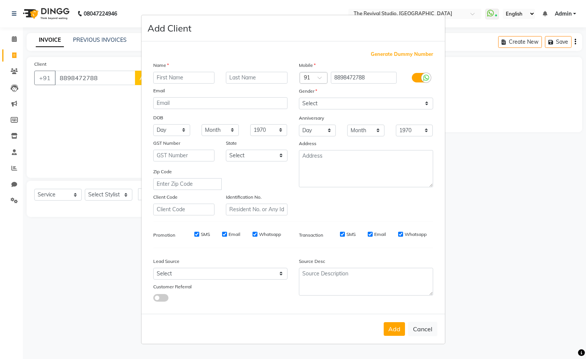
click at [192, 79] on input "text" at bounding box center [184, 78] width 62 height 12
type input "VAISHUDDIN"
click at [264, 78] on input "text" at bounding box center [257, 78] width 62 height 12
type input "SHAIKH"
click at [322, 104] on select "Select [DEMOGRAPHIC_DATA] [DEMOGRAPHIC_DATA] Other Prefer Not To Say" at bounding box center [366, 104] width 134 height 12
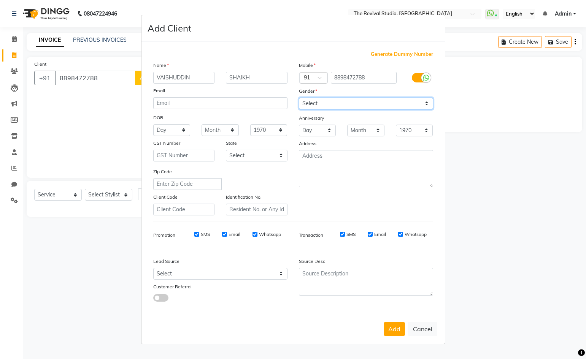
select select "[DEMOGRAPHIC_DATA]"
click at [299, 98] on select "Select [DEMOGRAPHIC_DATA] [DEMOGRAPHIC_DATA] Other Prefer Not To Say" at bounding box center [366, 104] width 134 height 12
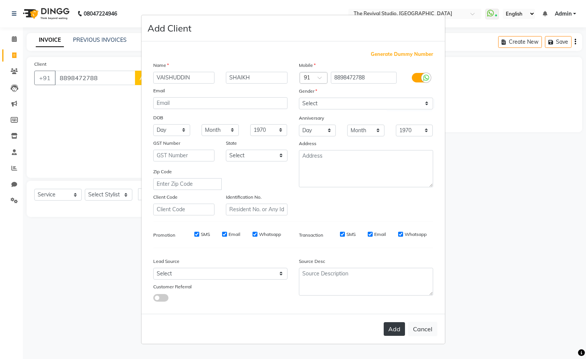
click at [400, 330] on button "Add" at bounding box center [393, 329] width 21 height 14
select select
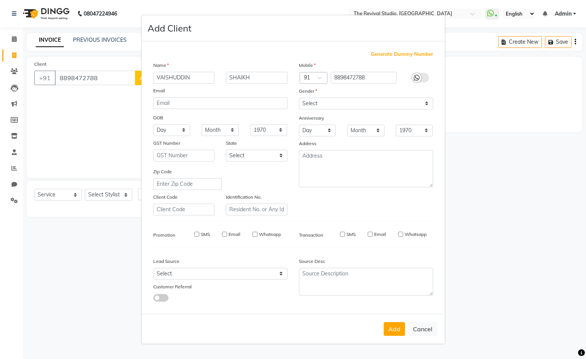
select select
checkbox input "false"
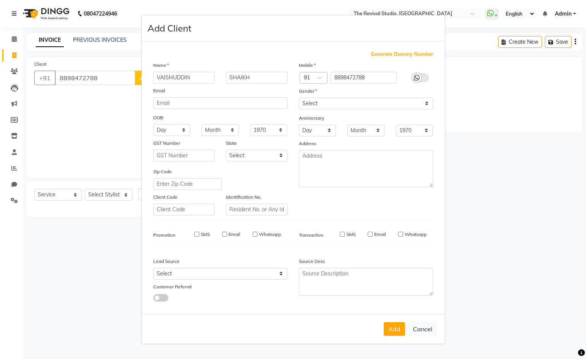
checkbox input "false"
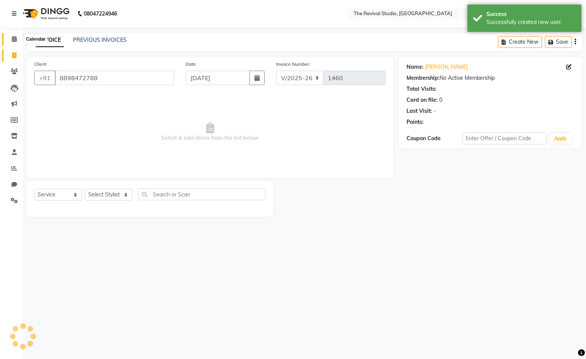
click at [12, 40] on icon at bounding box center [14, 39] width 5 height 6
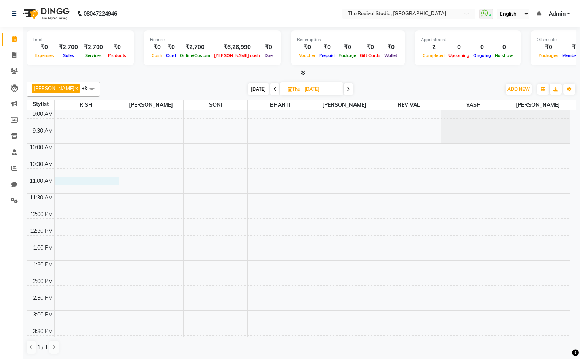
click at [89, 181] on div "9:00 AM 9:30 AM 10:00 AM 10:30 AM 11:00 AM 11:30 AM 12:00 PM 12:30 PM 1:00 PM 1…" at bounding box center [298, 327] width 543 height 434
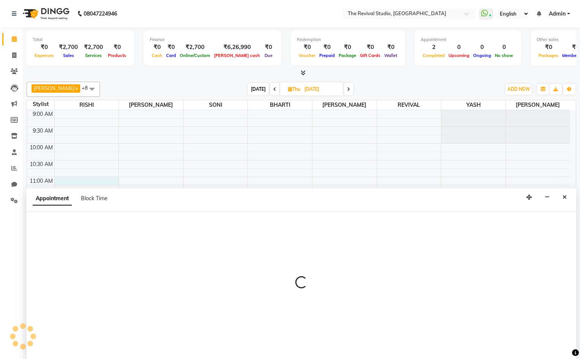
scroll to position [0, 0]
select select "76728"
select select "660"
select select "tentative"
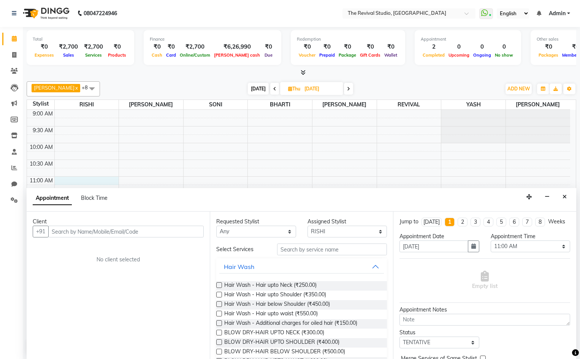
click at [95, 231] on input "text" at bounding box center [125, 232] width 155 height 12
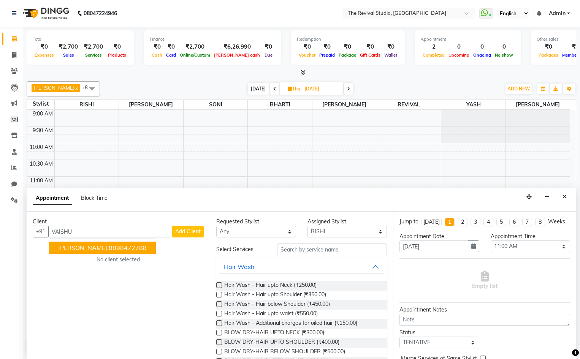
click at [107, 246] on span "[PERSON_NAME]" at bounding box center [82, 248] width 49 height 8
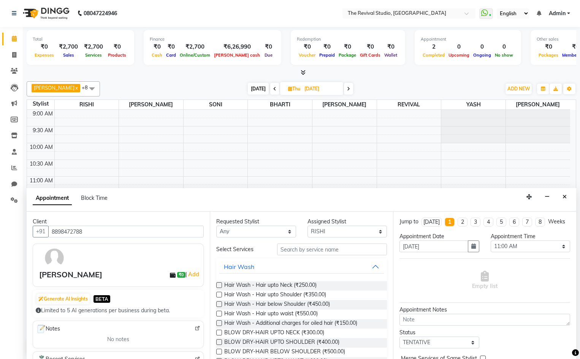
type input "8898472788"
click at [229, 228] on select "Any BHARTI Dingg [PERSON_NAME] [PERSON_NAME] REVIVAL [PERSON_NAME]" at bounding box center [256, 232] width 80 height 12
select select "76728"
click at [216, 226] on select "Any BHARTI Dingg [PERSON_NAME] [PERSON_NAME] REVIVAL [PERSON_NAME]" at bounding box center [256, 232] width 80 height 12
click at [317, 247] on input "text" at bounding box center [332, 250] width 110 height 12
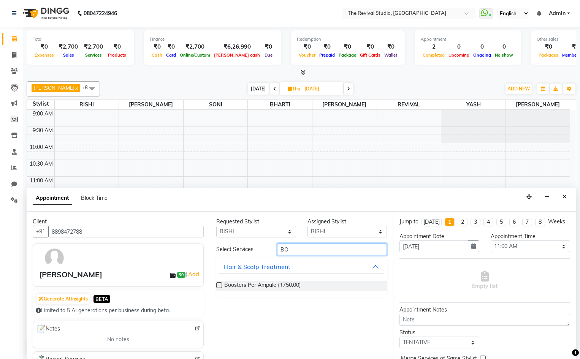
type input "B"
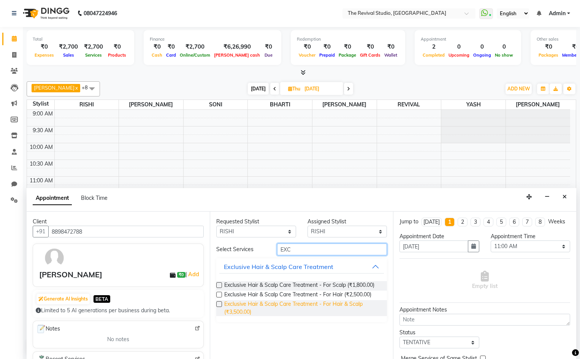
type input "EXC"
click at [301, 305] on span "Exclusive Hair & Scalp Care Treatment - For Hair & Scalp (₹3,500.00)" at bounding box center [302, 308] width 157 height 16
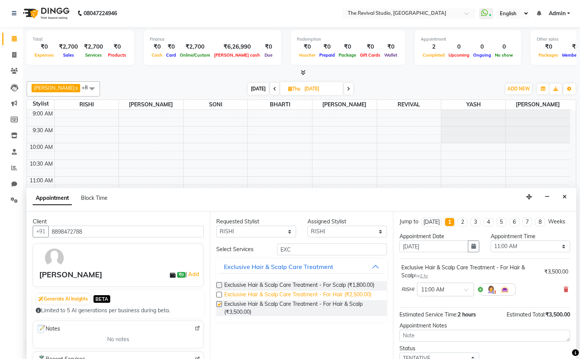
checkbox input "false"
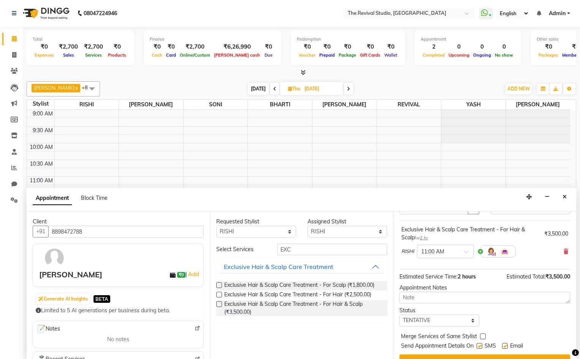
scroll to position [60, 0]
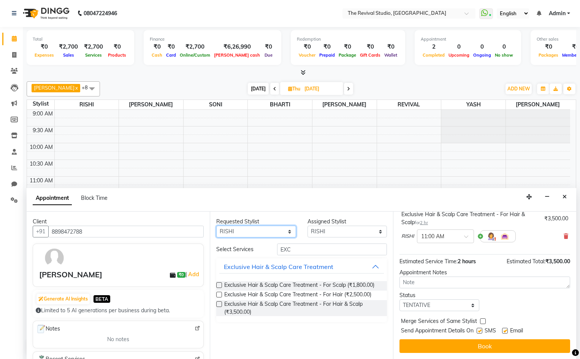
click at [277, 228] on select "Any BHARTI Dingg [PERSON_NAME] [PERSON_NAME] REVIVAL [PERSON_NAME]" at bounding box center [256, 232] width 80 height 12
select select "76738"
click at [216, 226] on select "Any BHARTI Dingg [PERSON_NAME] [PERSON_NAME] REVIVAL [PERSON_NAME]" at bounding box center [256, 232] width 80 height 12
select select "76738"
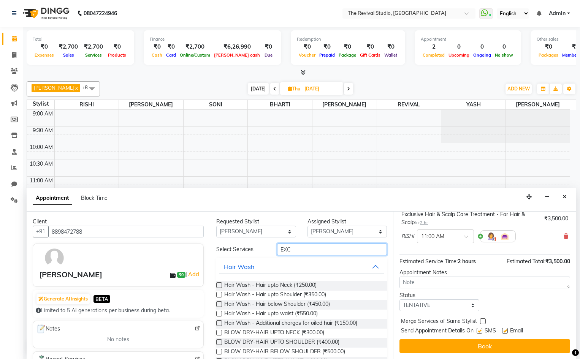
click at [326, 250] on input "EXC" at bounding box center [332, 250] width 110 height 12
type input "E"
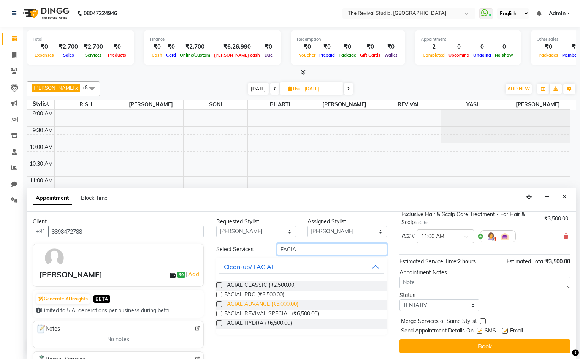
type input "FACIA"
click at [285, 305] on span "FACIAL ADVANCE (₹5,000.00)" at bounding box center [261, 304] width 74 height 9
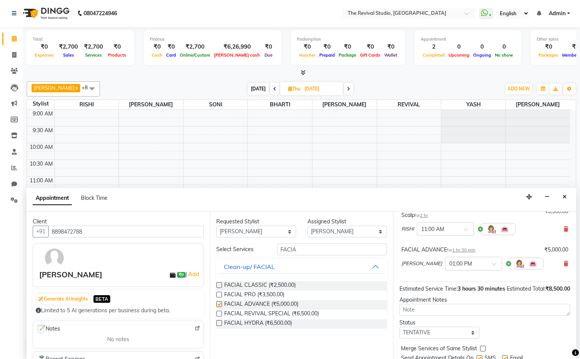
checkbox input "false"
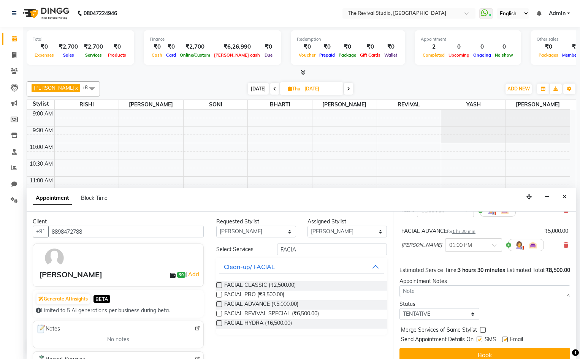
scroll to position [0, 0]
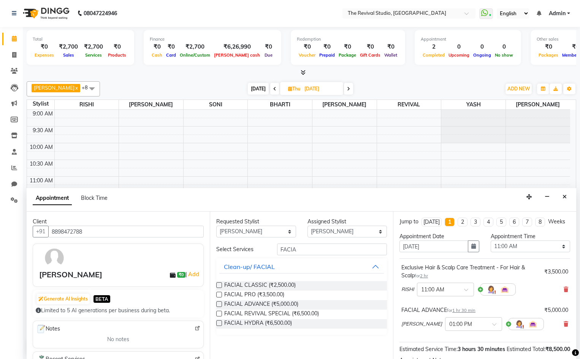
click at [475, 313] on span "1 hr 30 min" at bounding box center [463, 310] width 23 height 5
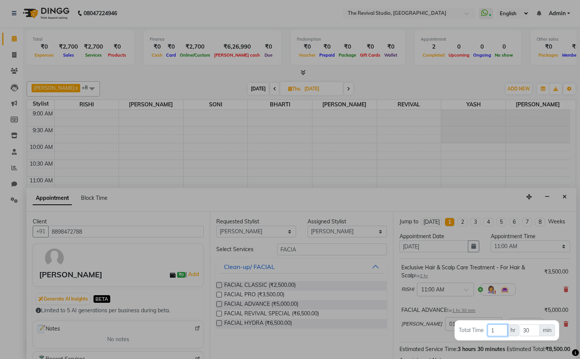
click at [499, 331] on input "1" at bounding box center [497, 330] width 20 height 12
type input "4"
click at [531, 330] on input "30" at bounding box center [529, 330] width 20 height 12
type input "3"
type input "00"
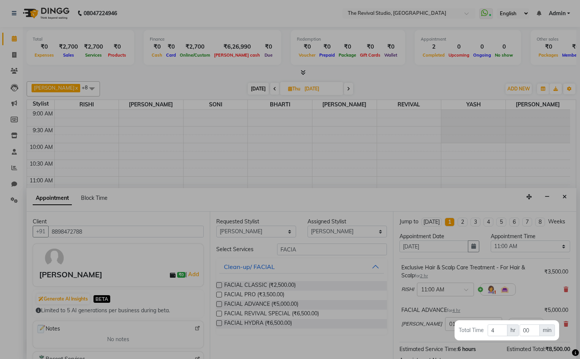
click at [501, 346] on div at bounding box center [290, 179] width 580 height 359
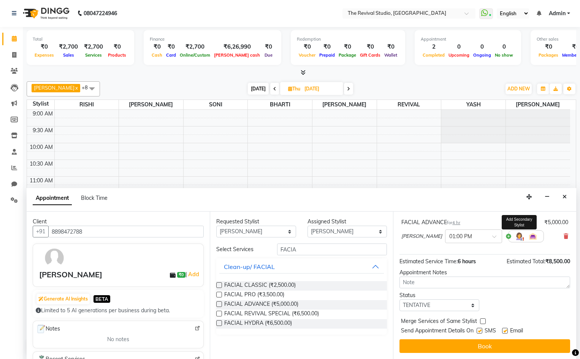
scroll to position [95, 0]
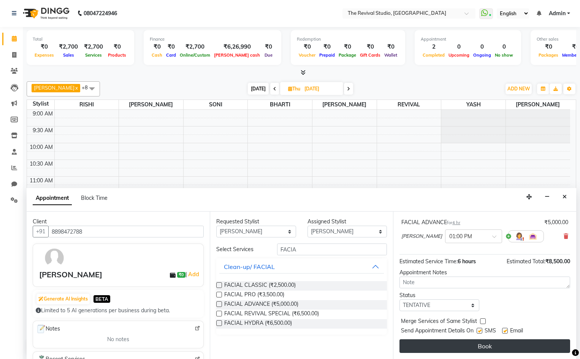
click at [481, 343] on button "Book" at bounding box center [484, 346] width 171 height 14
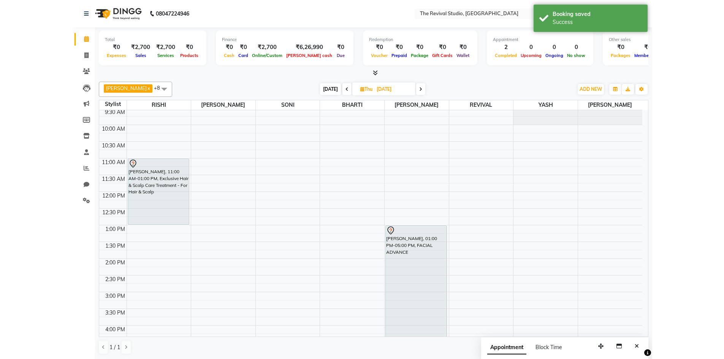
scroll to position [0, 0]
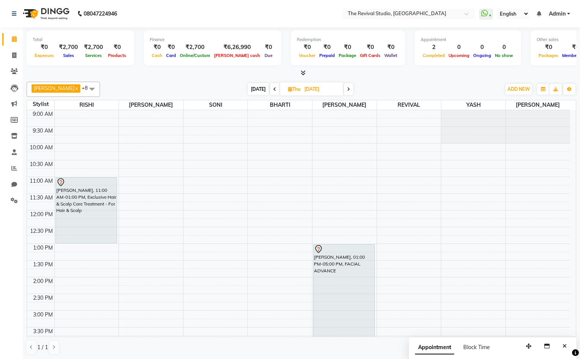
click at [565, 347] on icon "Close" at bounding box center [564, 345] width 4 height 5
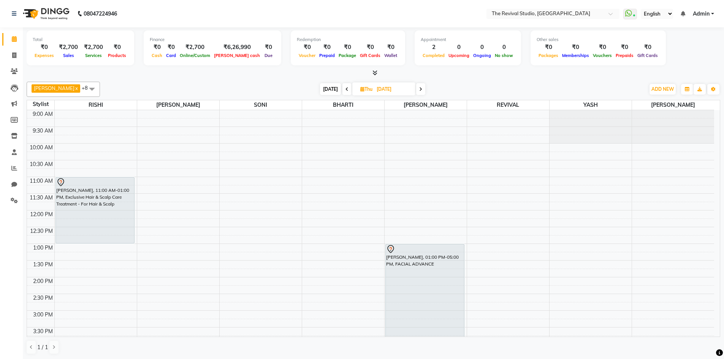
click at [687, 53] on div "Total ₹0 Expenses ₹2,700 Sales ₹2,700 Services ₹0 Products Finance ₹0 Cash ₹0 C…" at bounding box center [373, 48] width 693 height 37
